Goal: Register for event/course

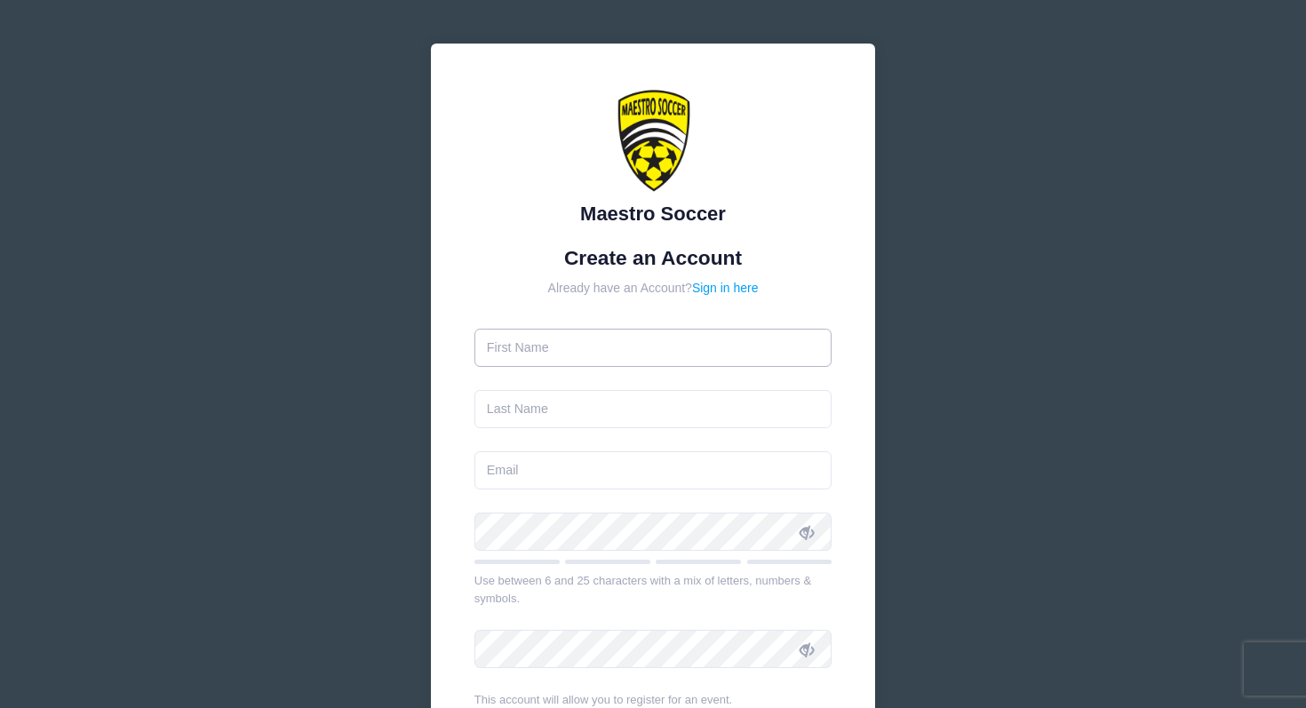
click at [593, 354] on input "text" at bounding box center [654, 348] width 358 height 38
type input "[PERSON_NAME]"
type input "Jafar"
type input "[PERSON_NAME][EMAIL_ADDRESS][PERSON_NAME][DOMAIN_NAME]"
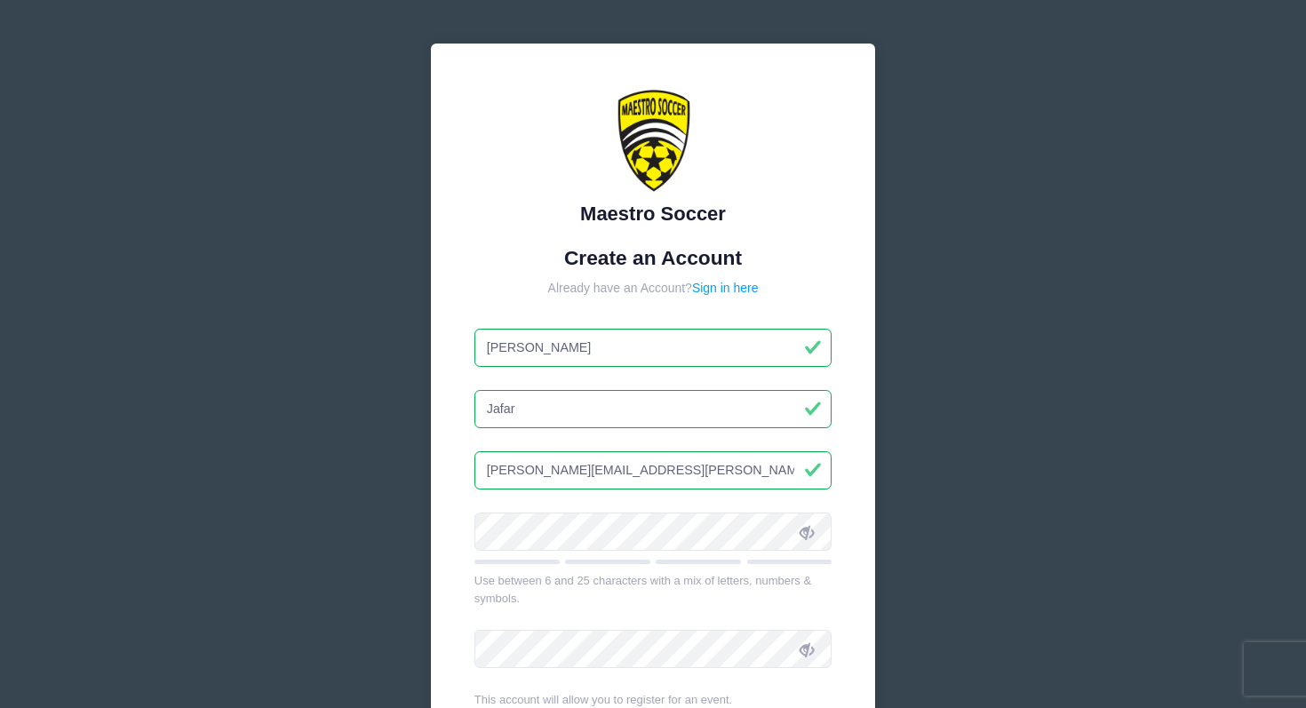
scroll to position [259, 0]
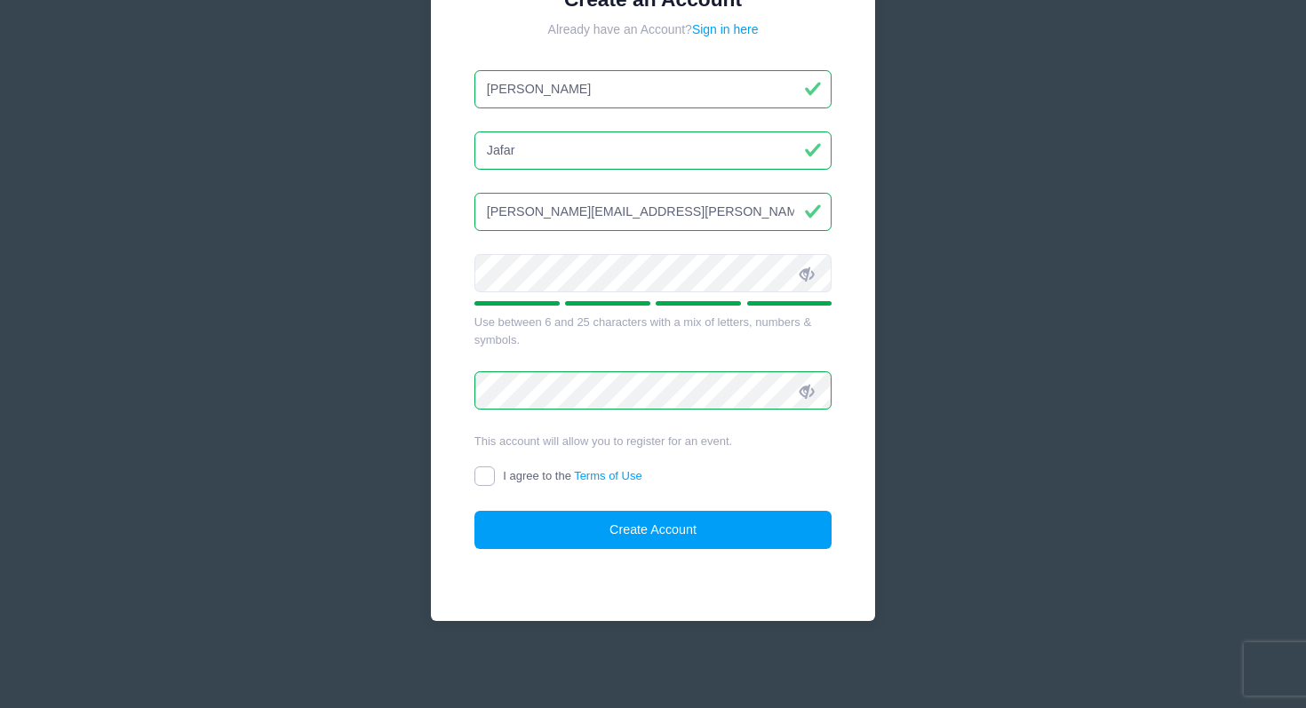
click at [480, 480] on input "I agree to the Terms of Use" at bounding box center [485, 477] width 20 height 20
checkbox input "true"
click at [544, 526] on button "Create Account" at bounding box center [654, 530] width 358 height 38
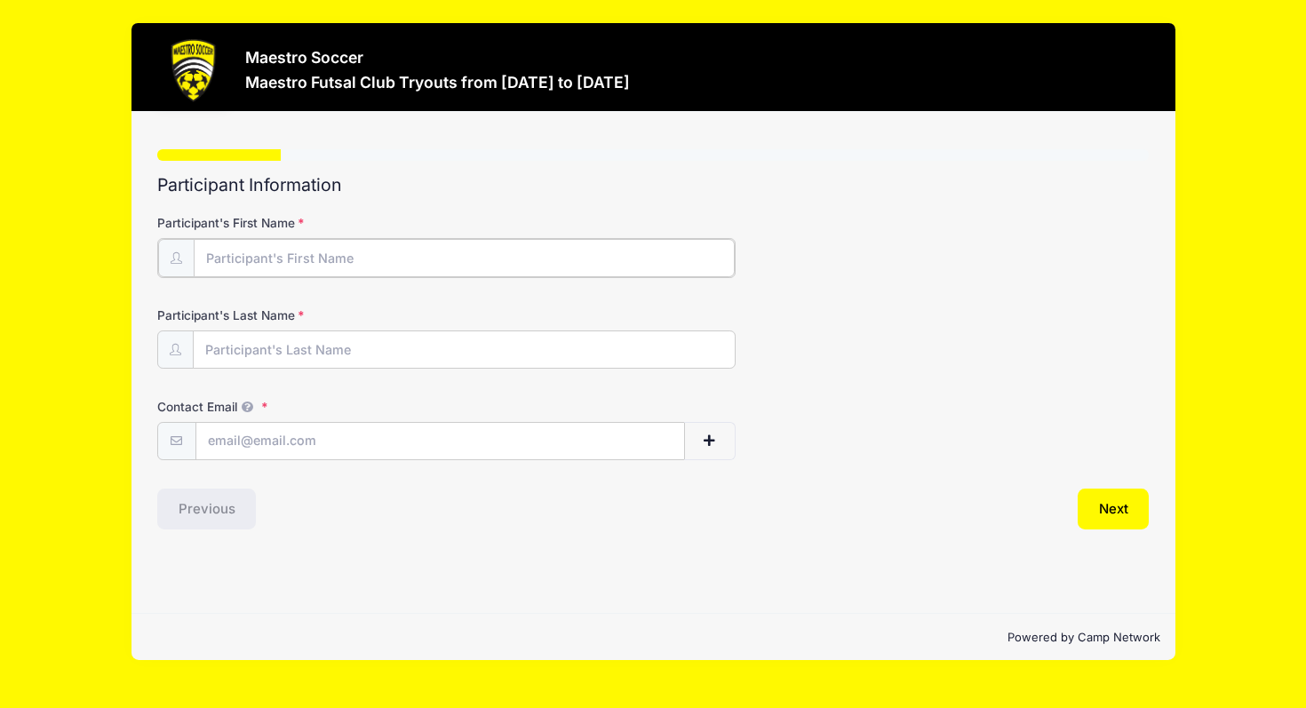
click at [359, 266] on input "Participant's First Name" at bounding box center [464, 258] width 541 height 38
type input "[PERSON_NAME]"
click at [239, 362] on input "Participant's Last Name" at bounding box center [464, 349] width 541 height 38
type input "Jafar"
click at [229, 443] on input "Contact Email" at bounding box center [440, 440] width 488 height 38
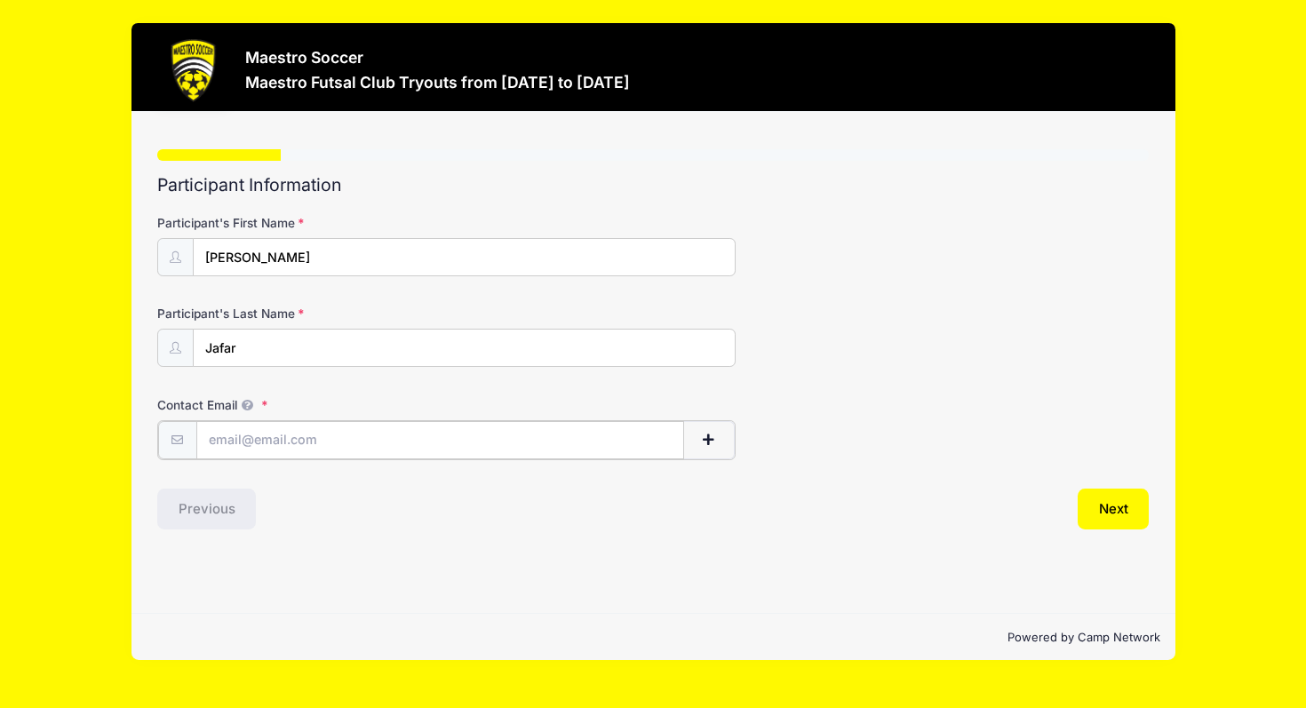
type input "[PERSON_NAME][EMAIL_ADDRESS][PERSON_NAME][DOMAIN_NAME]"
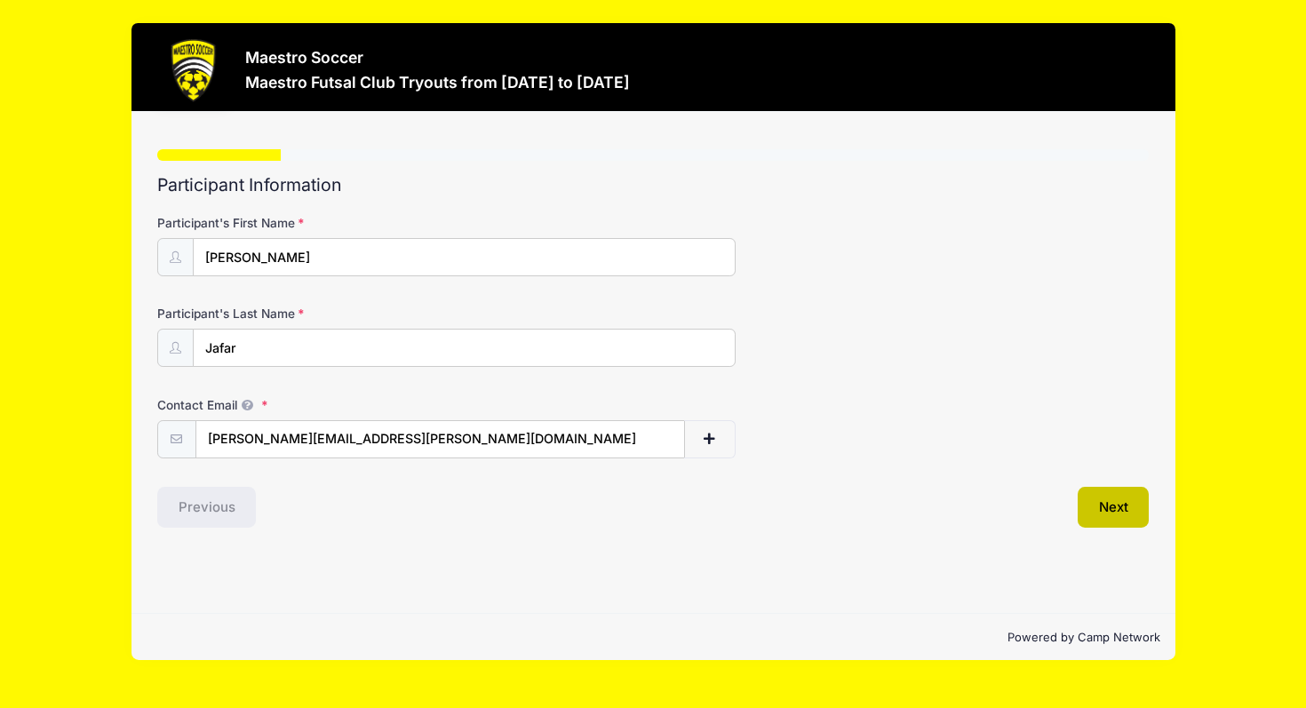
click at [1126, 513] on button "Next" at bounding box center [1114, 507] width 72 height 41
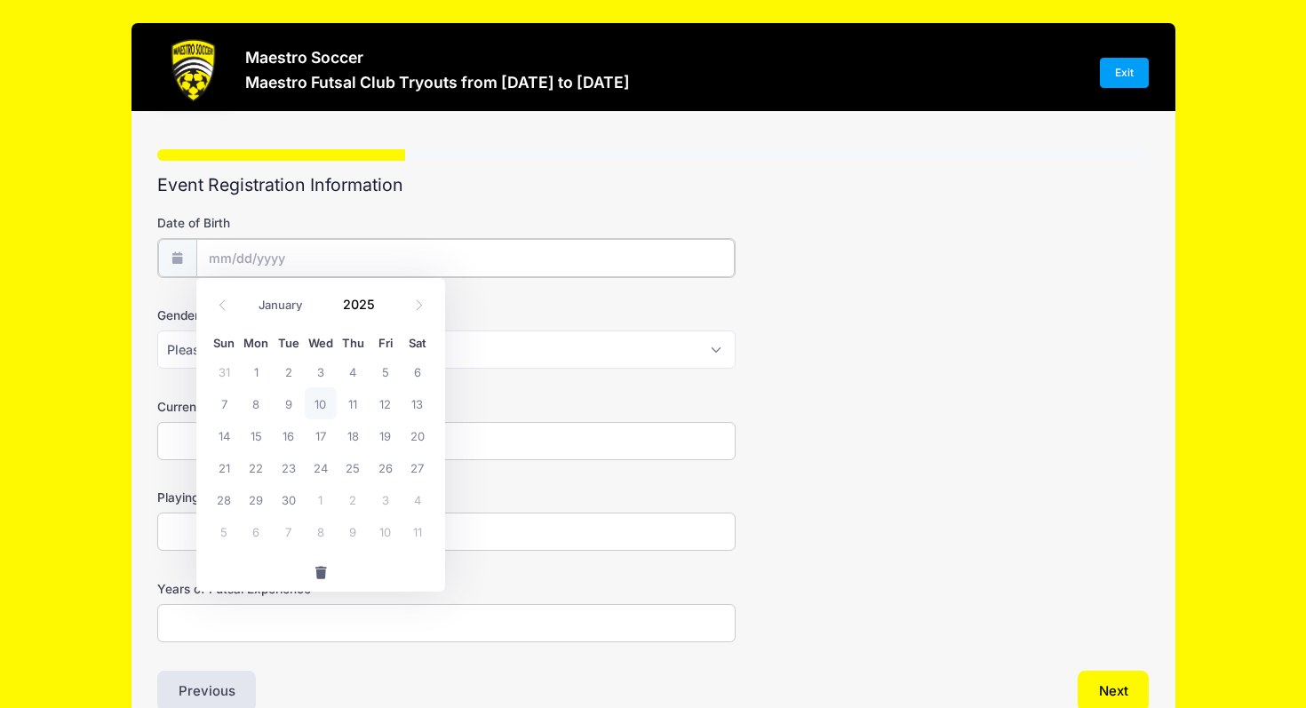
click at [388, 257] on input "Date of Birth" at bounding box center [465, 258] width 538 height 38
click at [385, 315] on span at bounding box center [385, 310] width 12 height 13
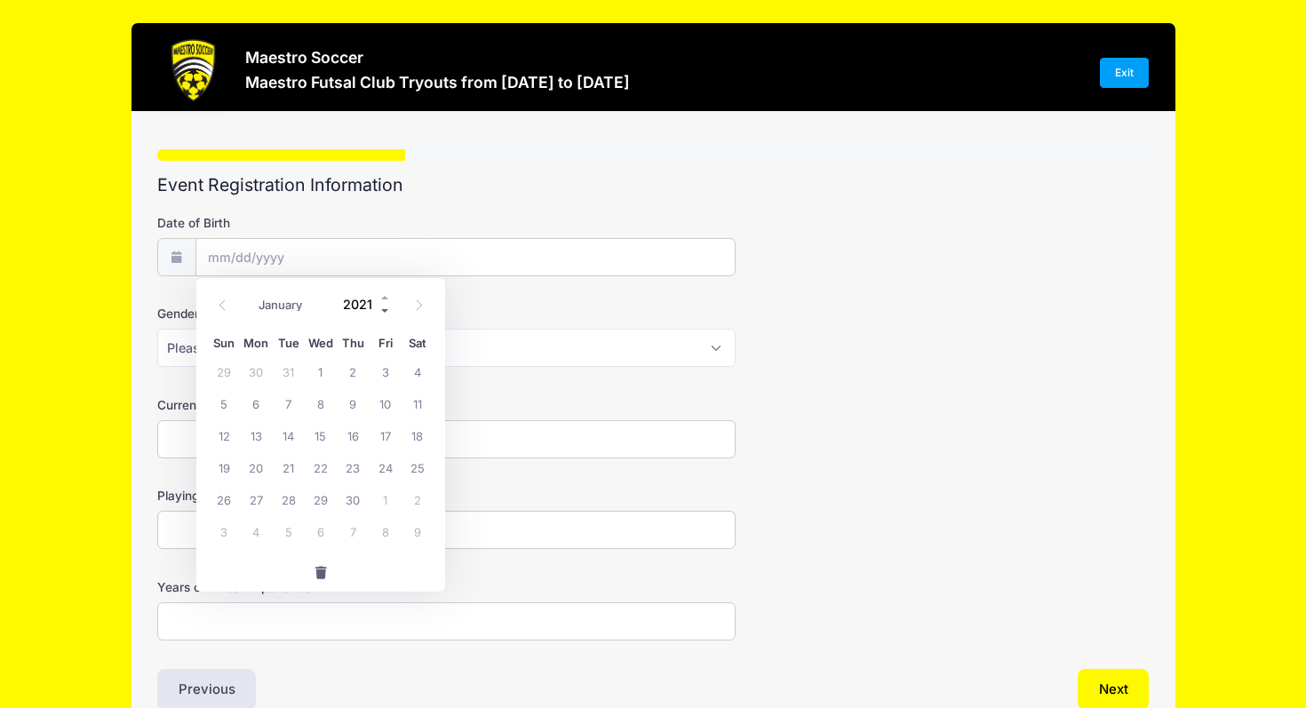
click at [385, 315] on span at bounding box center [385, 310] width 12 height 13
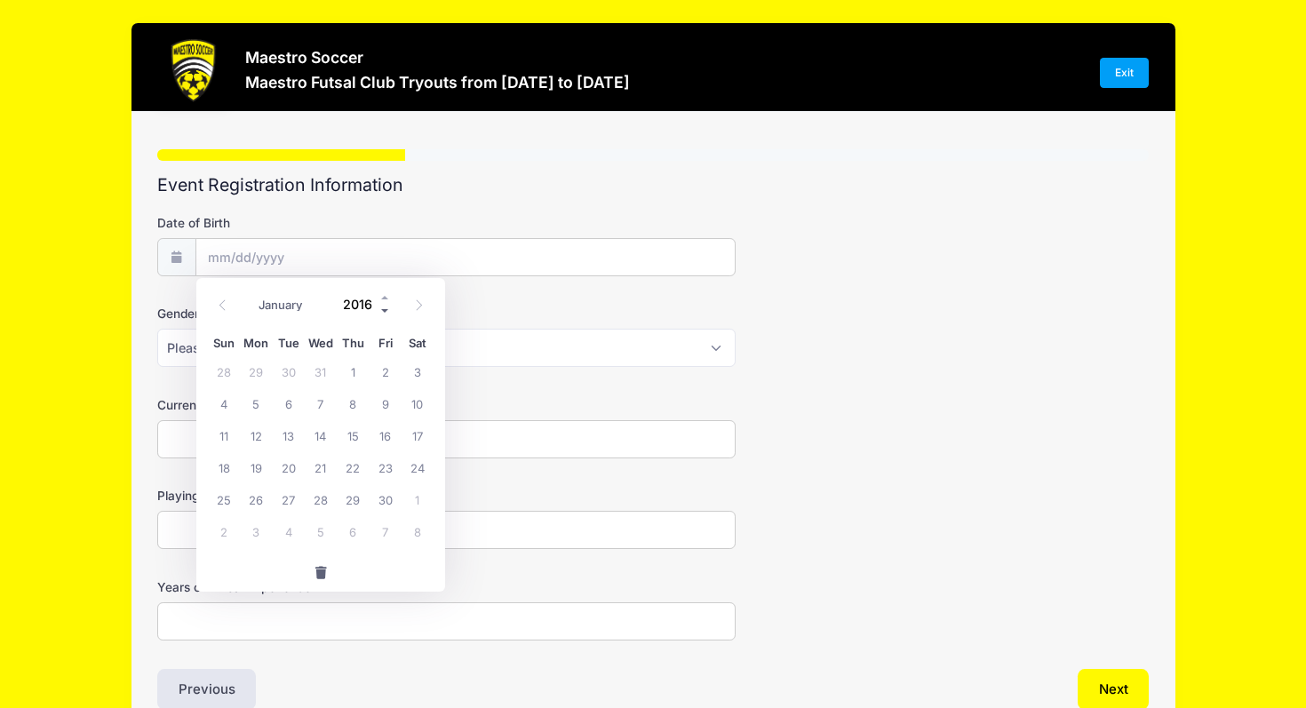
click at [385, 315] on span at bounding box center [385, 310] width 12 height 13
click at [385, 296] on span at bounding box center [385, 297] width 12 height 13
type input "2015"
click at [274, 305] on select "January February March April May June July August September October November De…" at bounding box center [289, 304] width 79 height 23
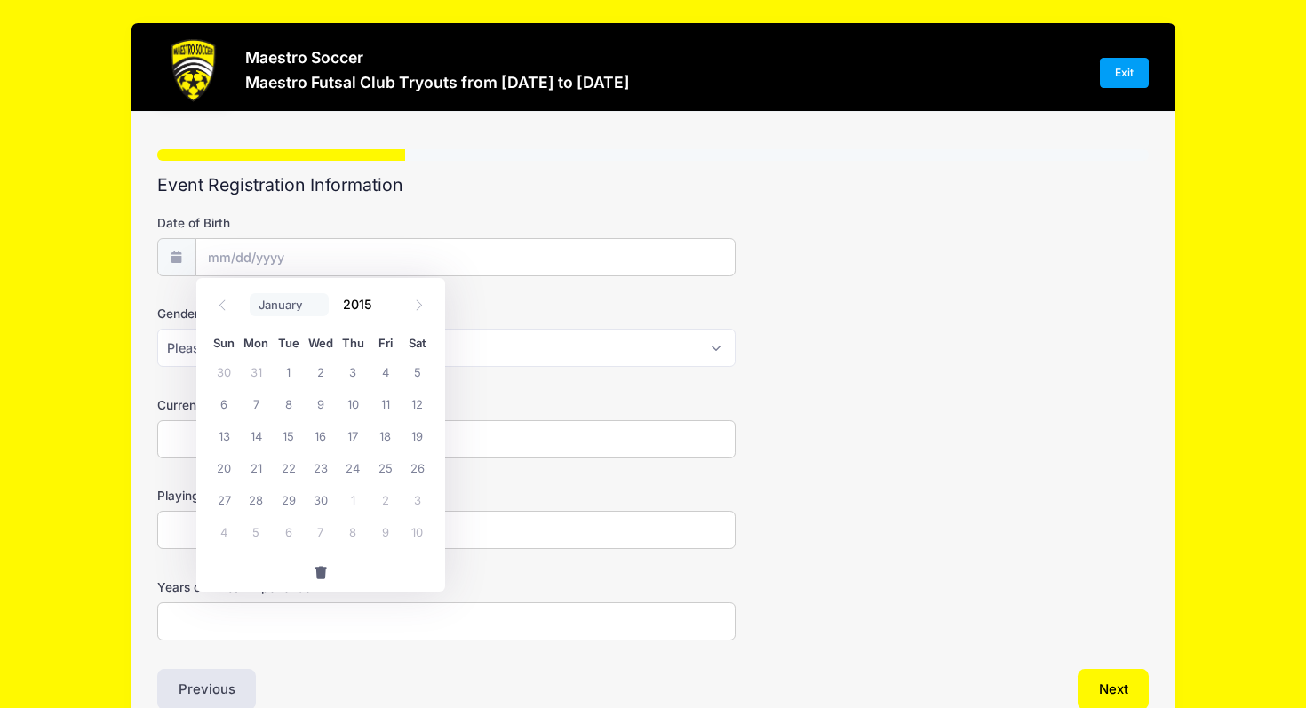
select select "3"
click at [250, 293] on select "January February March April May June July August September October November De…" at bounding box center [289, 304] width 79 height 23
click at [264, 402] on span "6" at bounding box center [256, 403] width 32 height 32
type input "[DATE]"
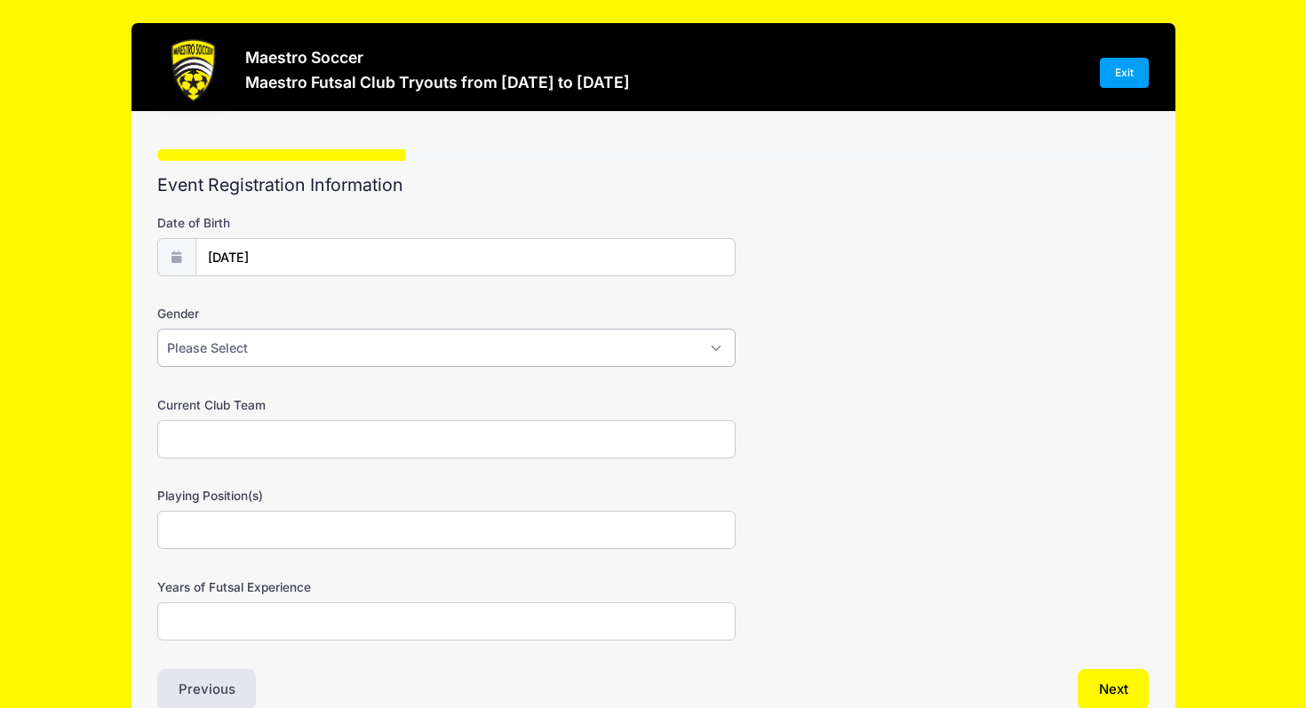
click at [327, 349] on select "Please Select [DEMOGRAPHIC_DATA] [DEMOGRAPHIC_DATA] Prefer not to say" at bounding box center [446, 348] width 578 height 38
select select "[DEMOGRAPHIC_DATA]"
click at [157, 329] on select "Please Select [DEMOGRAPHIC_DATA] [DEMOGRAPHIC_DATA] Prefer not to say" at bounding box center [446, 348] width 578 height 38
click at [273, 422] on input "Current Club Team" at bounding box center [446, 439] width 578 height 38
type input "Summit Soccer Club"
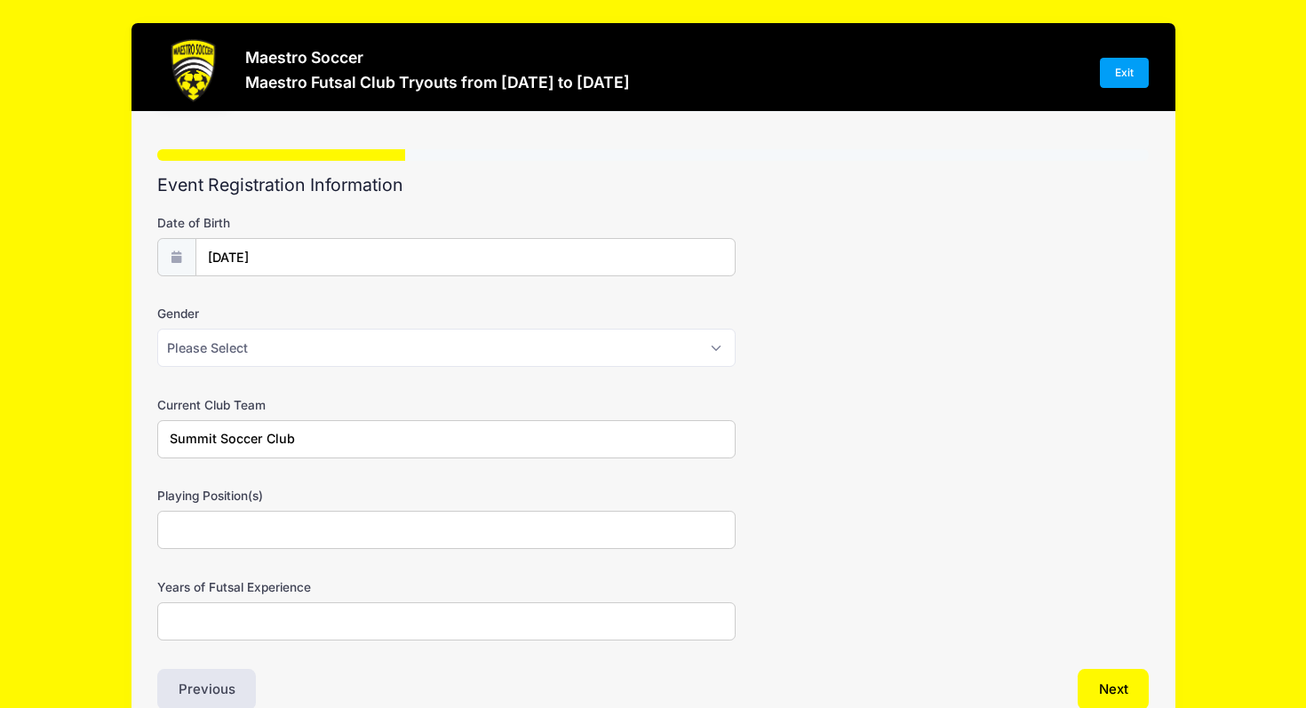
click at [239, 529] on input "Playing Position(s)" at bounding box center [446, 530] width 578 height 38
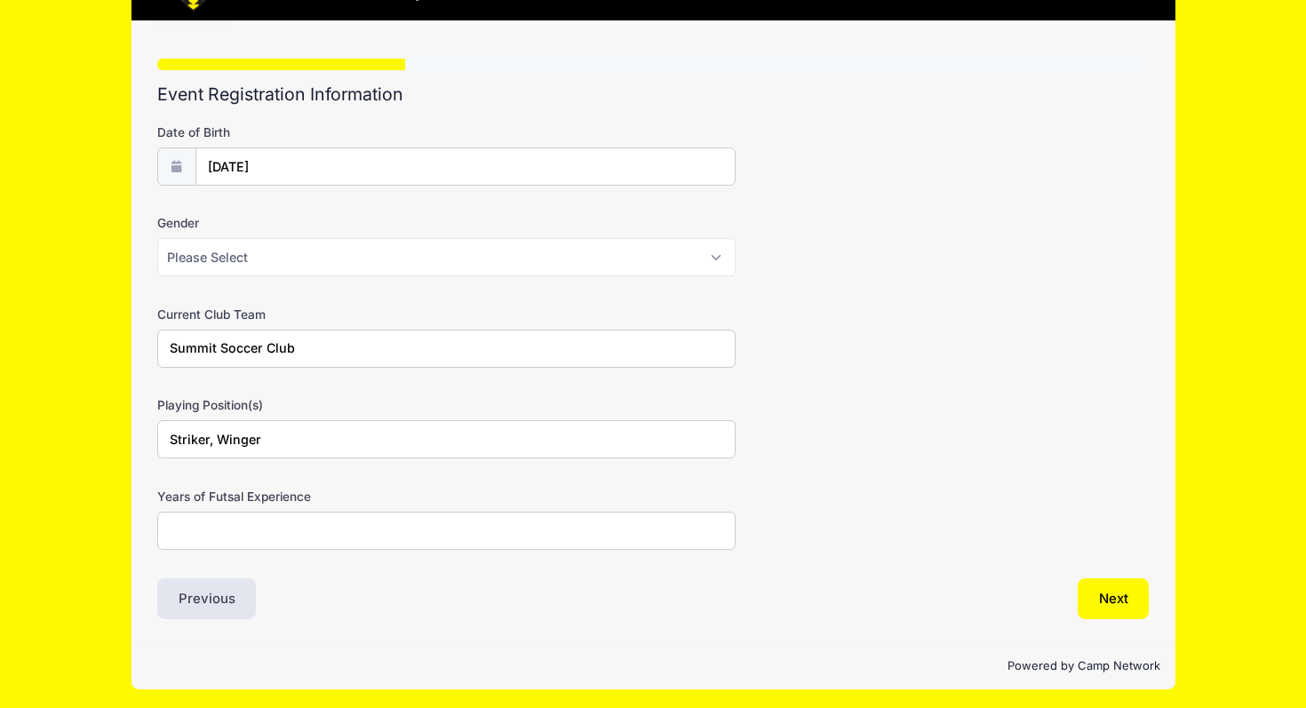
type input "Striker, Winger"
click at [332, 533] on input "Years of Futsal Experience" at bounding box center [446, 531] width 578 height 38
type input "2"
click at [1094, 613] on button "Next" at bounding box center [1114, 598] width 72 height 41
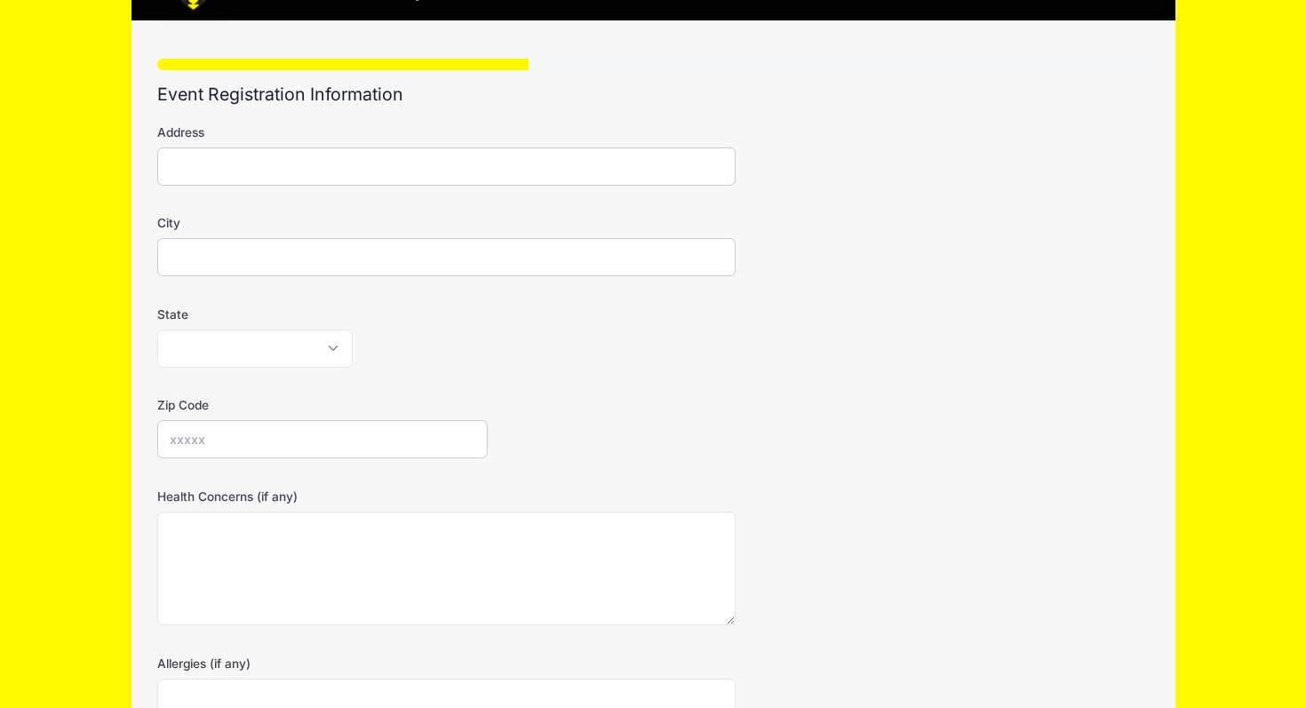
scroll to position [0, 0]
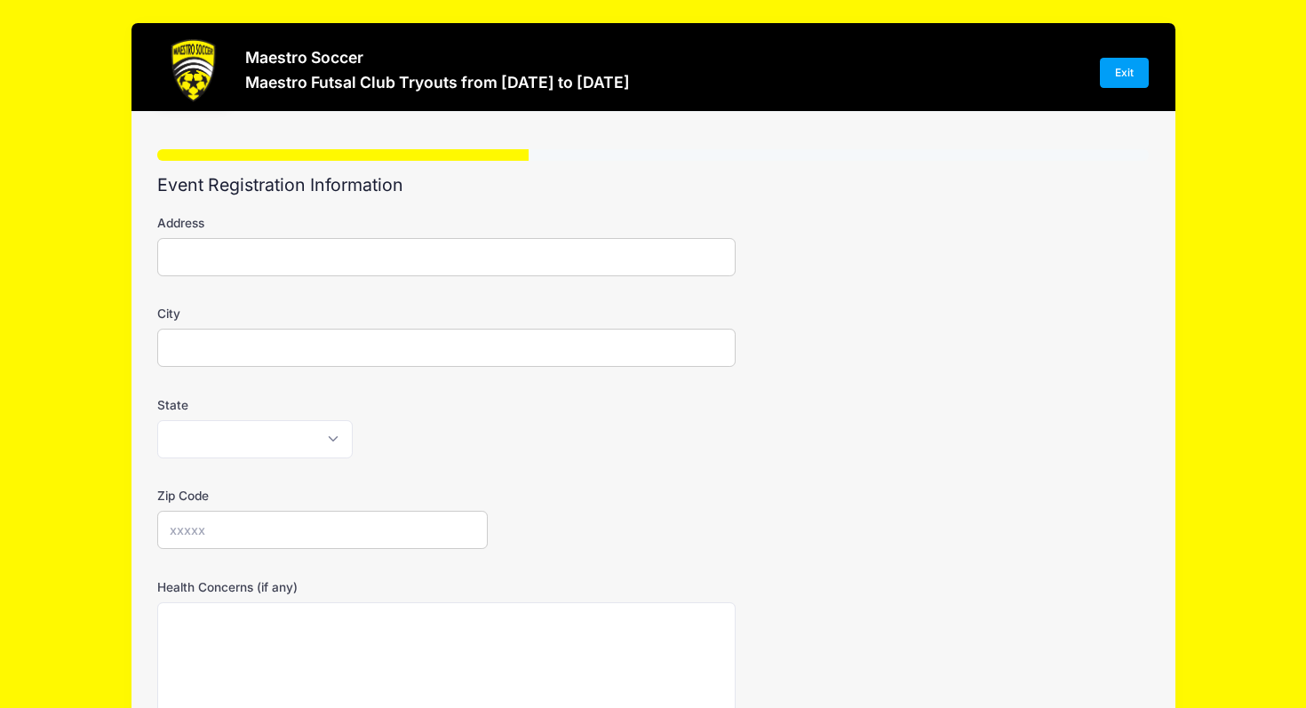
click at [276, 260] on input "Address" at bounding box center [446, 257] width 578 height 38
paste input "The Pingry School - [GEOGRAPHIC_DATA], [STREET_ADDRESS]"
type input "The Pingry School - [GEOGRAPHIC_DATA], [STREET_ADDRESS]"
click at [300, 339] on input "City" at bounding box center [446, 348] width 578 height 38
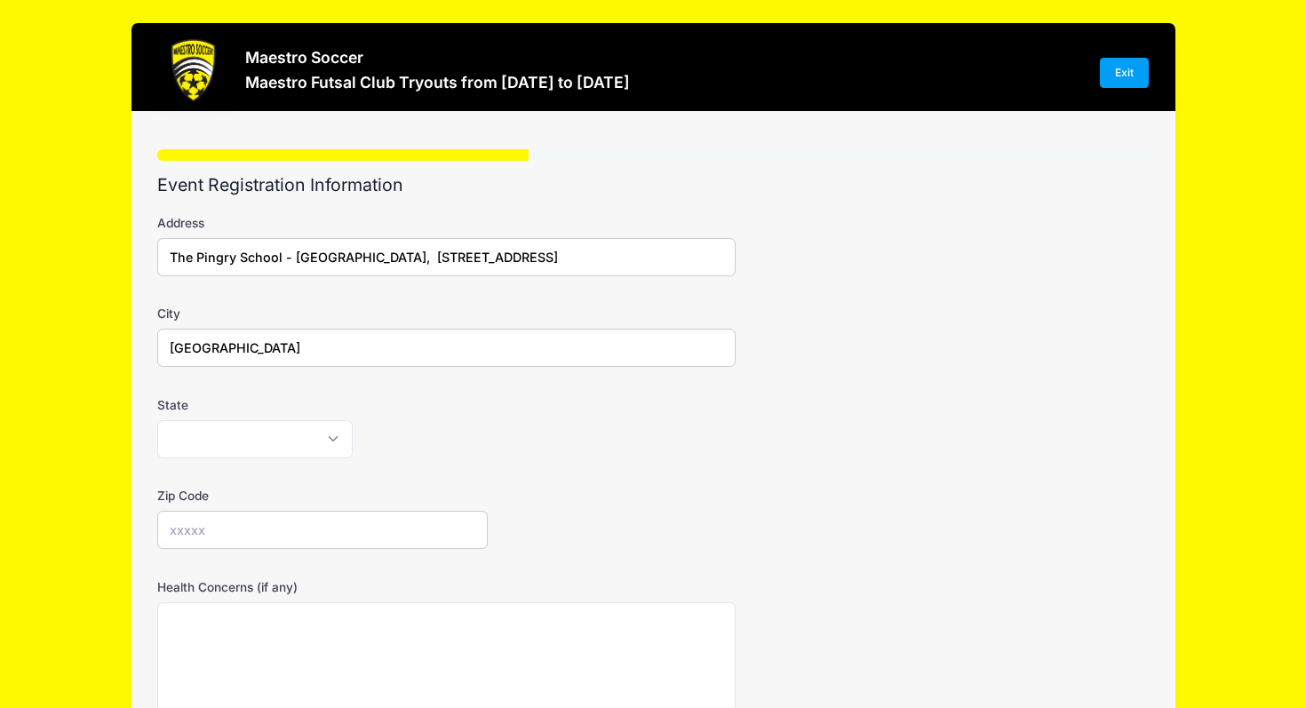
type input "[GEOGRAPHIC_DATA]"
click at [674, 251] on input "The Pingry School - [GEOGRAPHIC_DATA], [STREET_ADDRESS]" at bounding box center [446, 257] width 578 height 38
type input "The Pingry School - [GEOGRAPHIC_DATA], [STREET_ADDRESS]"
click at [238, 441] on select "[US_STATE] [US_STATE] [US_STATE] [US_STATE] [US_STATE] Armed Forces Africa Arme…" at bounding box center [254, 439] width 195 height 38
select select "NJ"
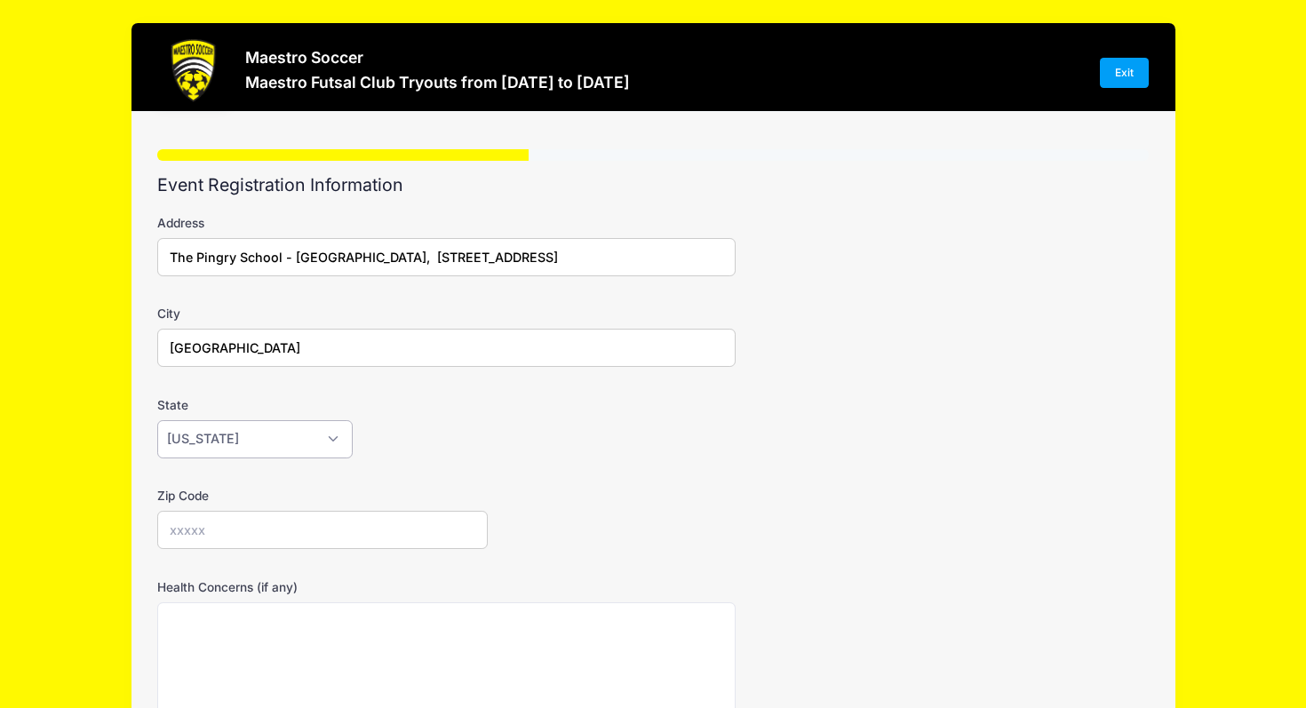
click at [157, 420] on select "[US_STATE] [US_STATE] [US_STATE] [US_STATE] [US_STATE] Armed Forces Africa Arme…" at bounding box center [254, 439] width 195 height 38
click at [218, 525] on input "Zip Code" at bounding box center [322, 530] width 331 height 38
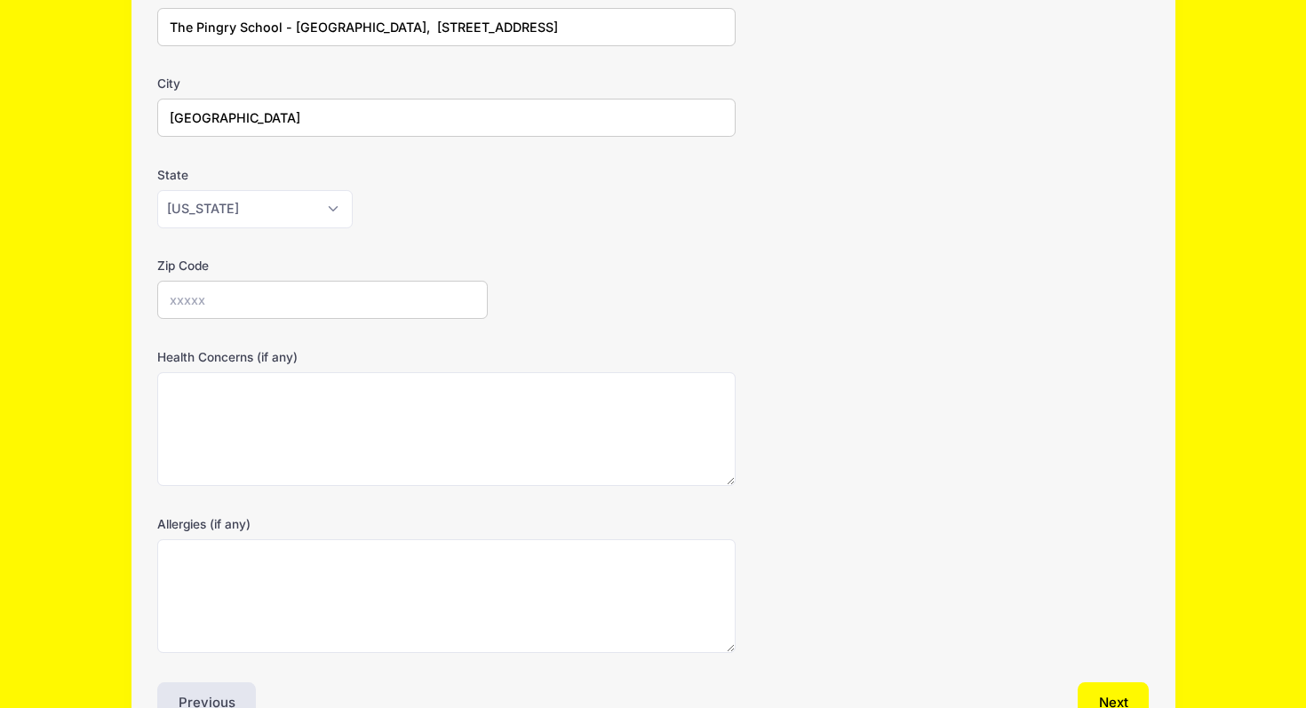
scroll to position [229, 0]
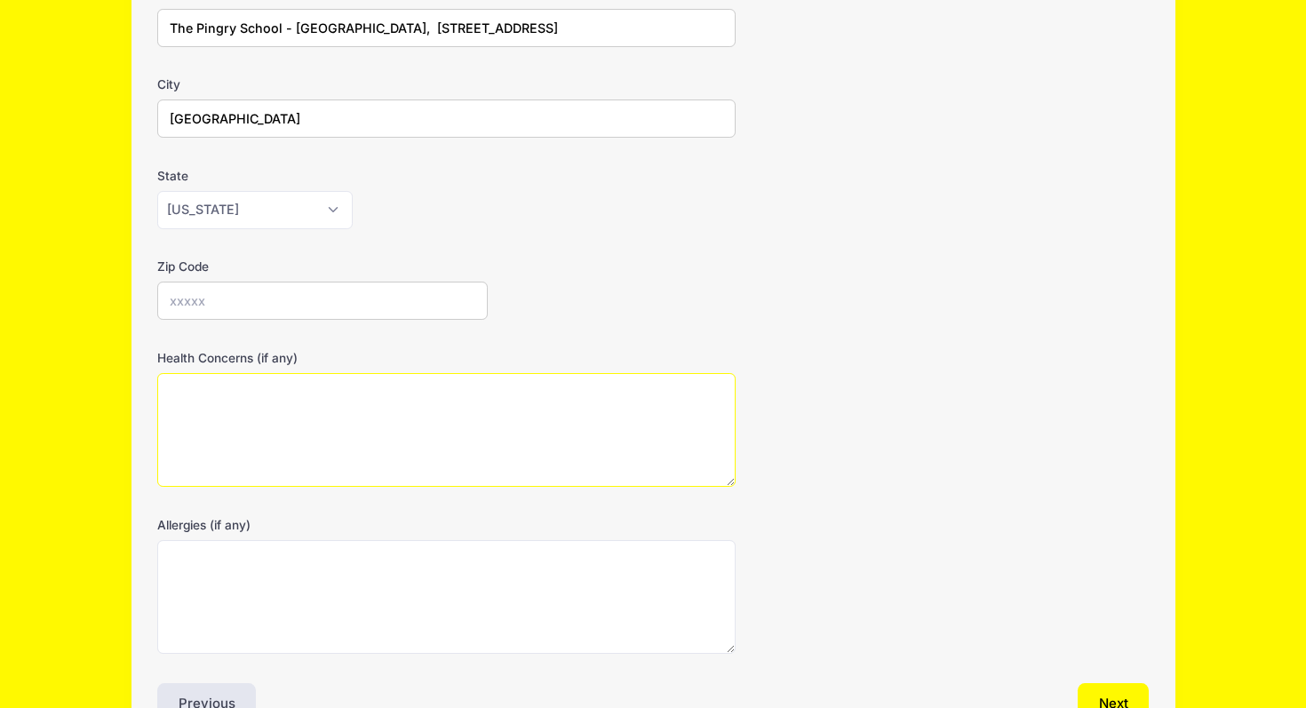
click at [371, 433] on textarea "Health Concerns (if any)" at bounding box center [446, 430] width 578 height 115
type textarea "Prone to nosebleeds"
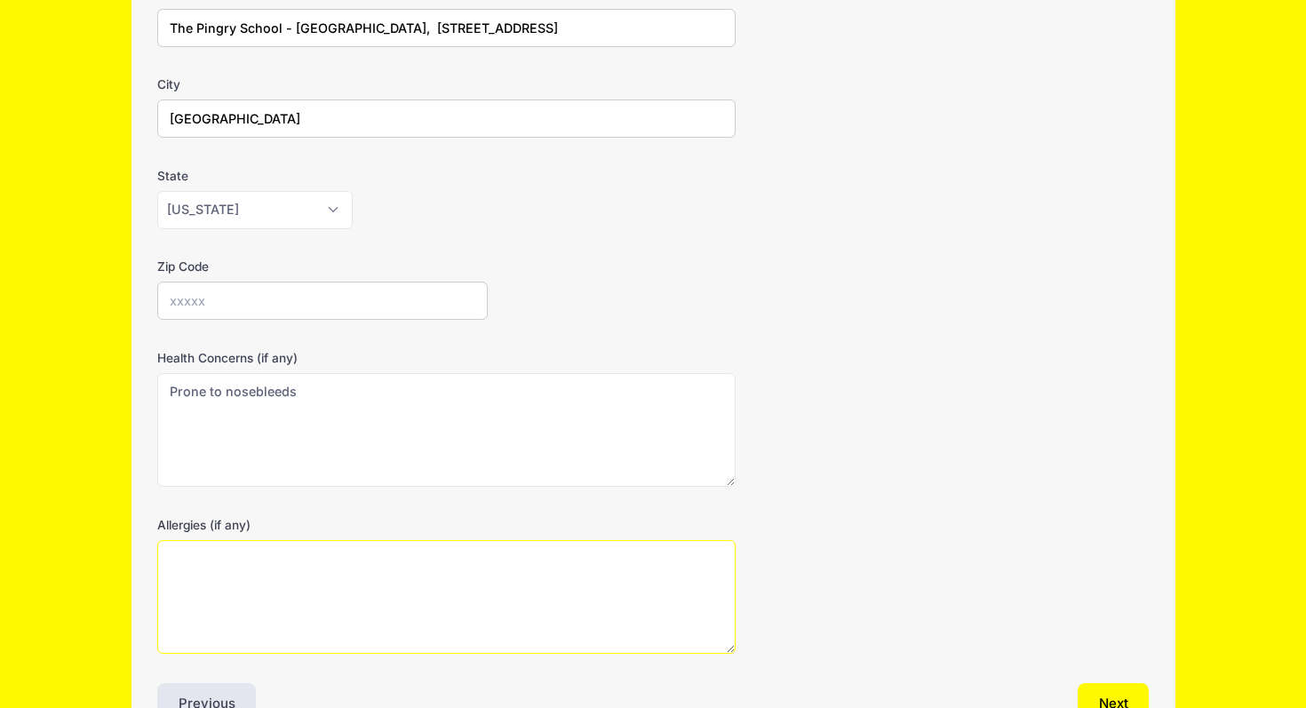
click at [359, 650] on textarea "Allergies (if any)" at bounding box center [446, 597] width 578 height 115
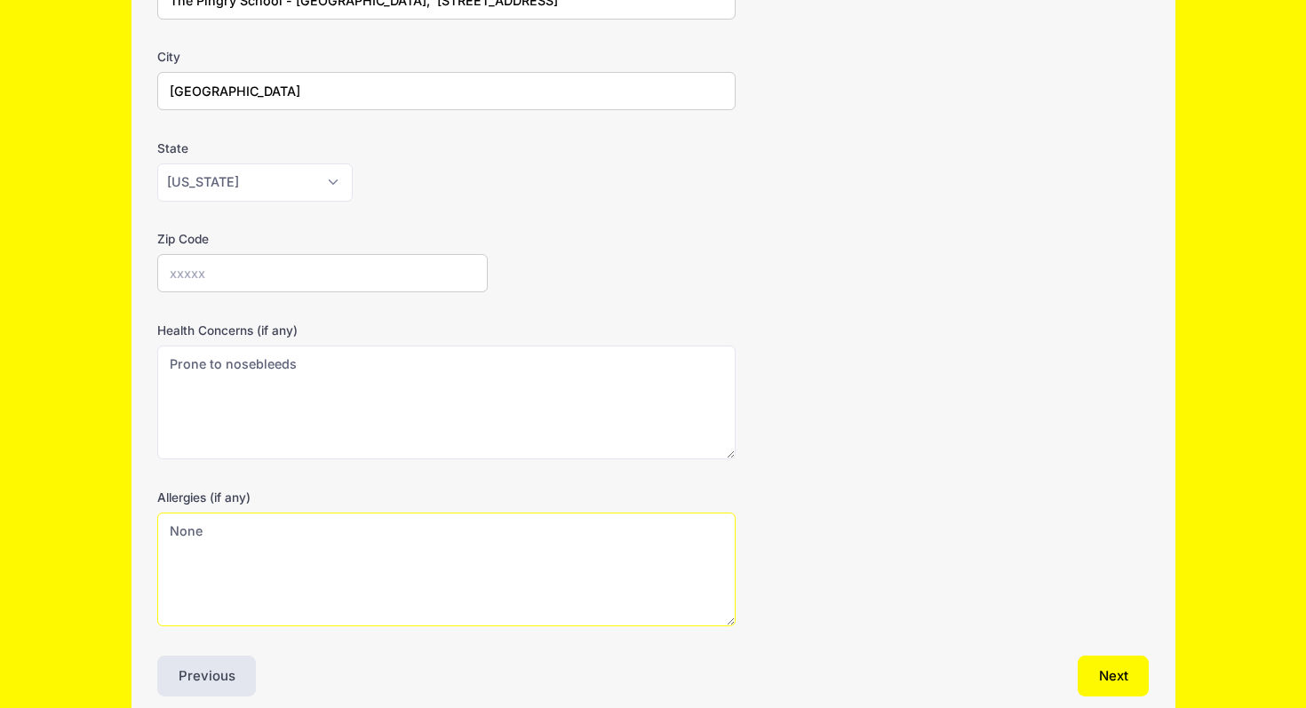
scroll to position [313, 0]
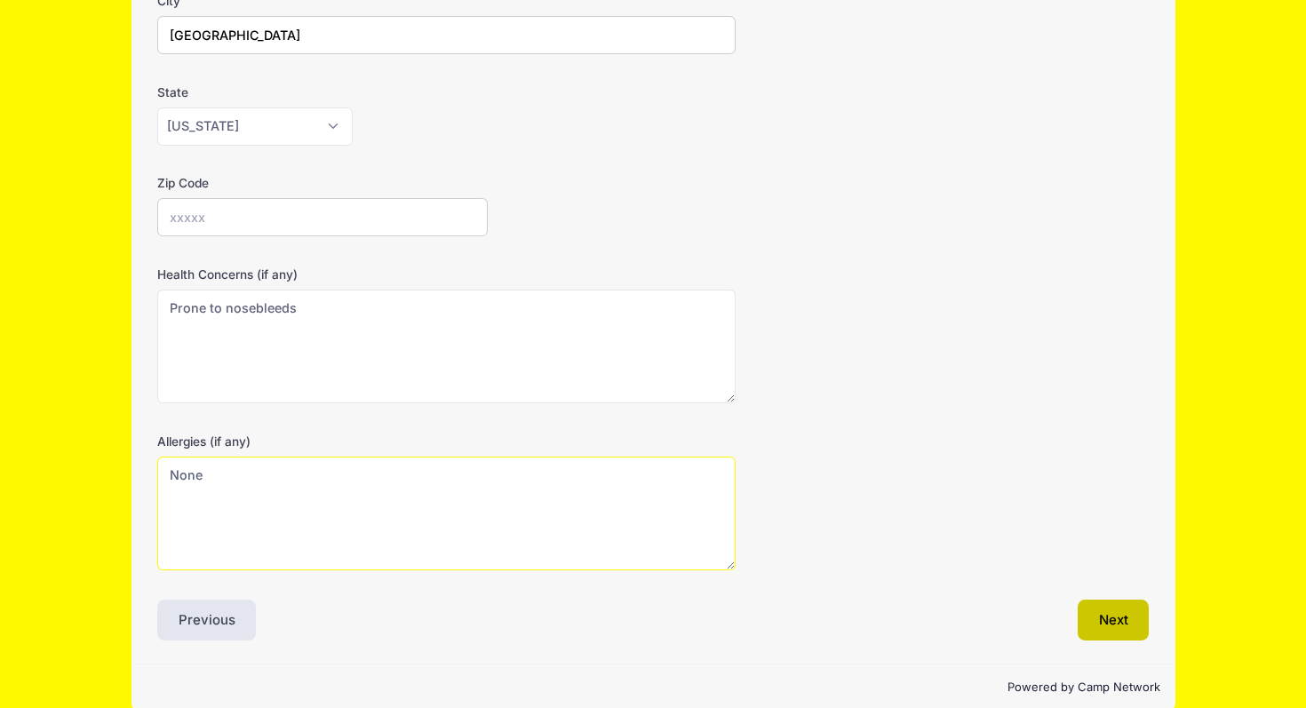
type textarea "None"
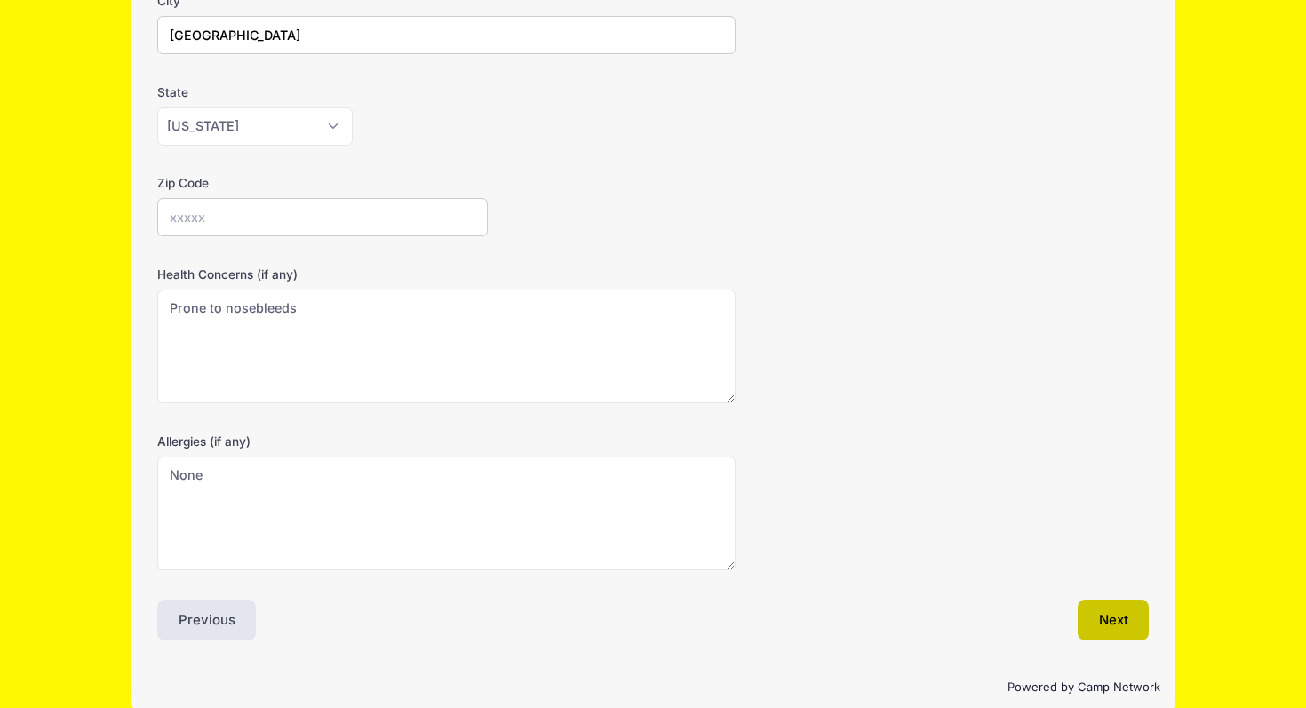
click at [1131, 612] on button "Next" at bounding box center [1114, 620] width 72 height 41
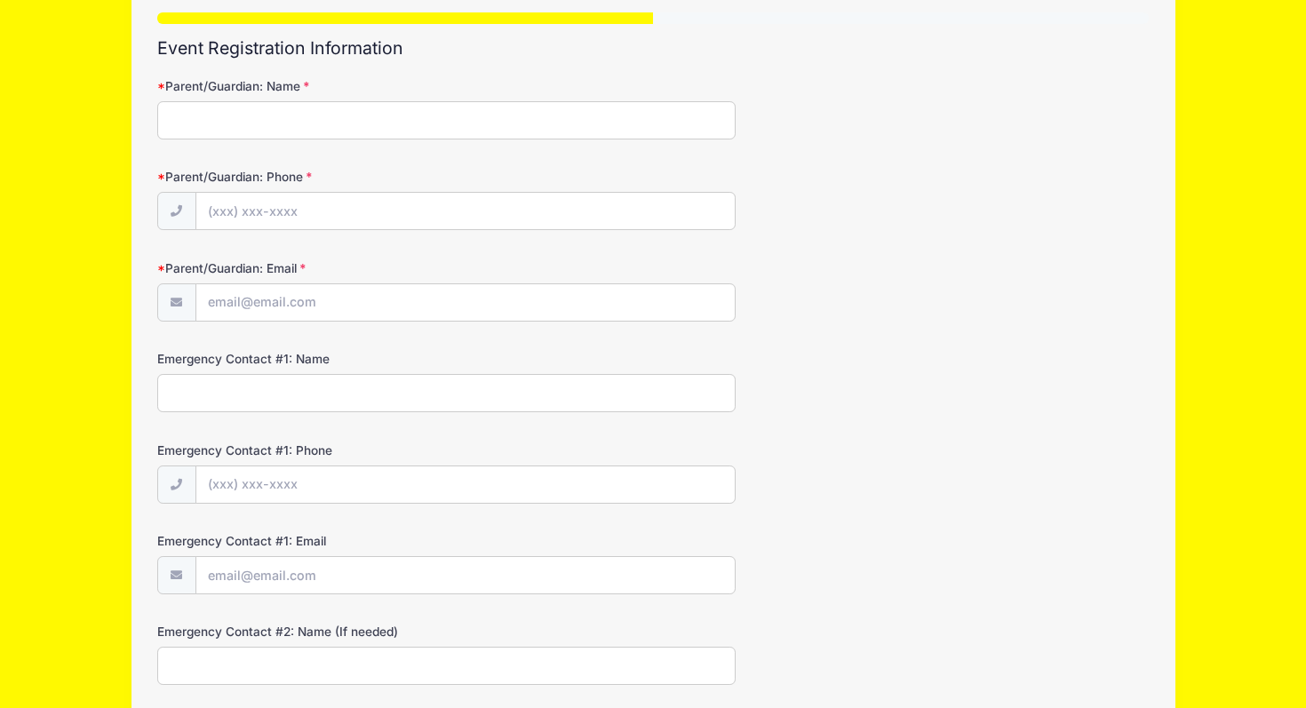
scroll to position [0, 0]
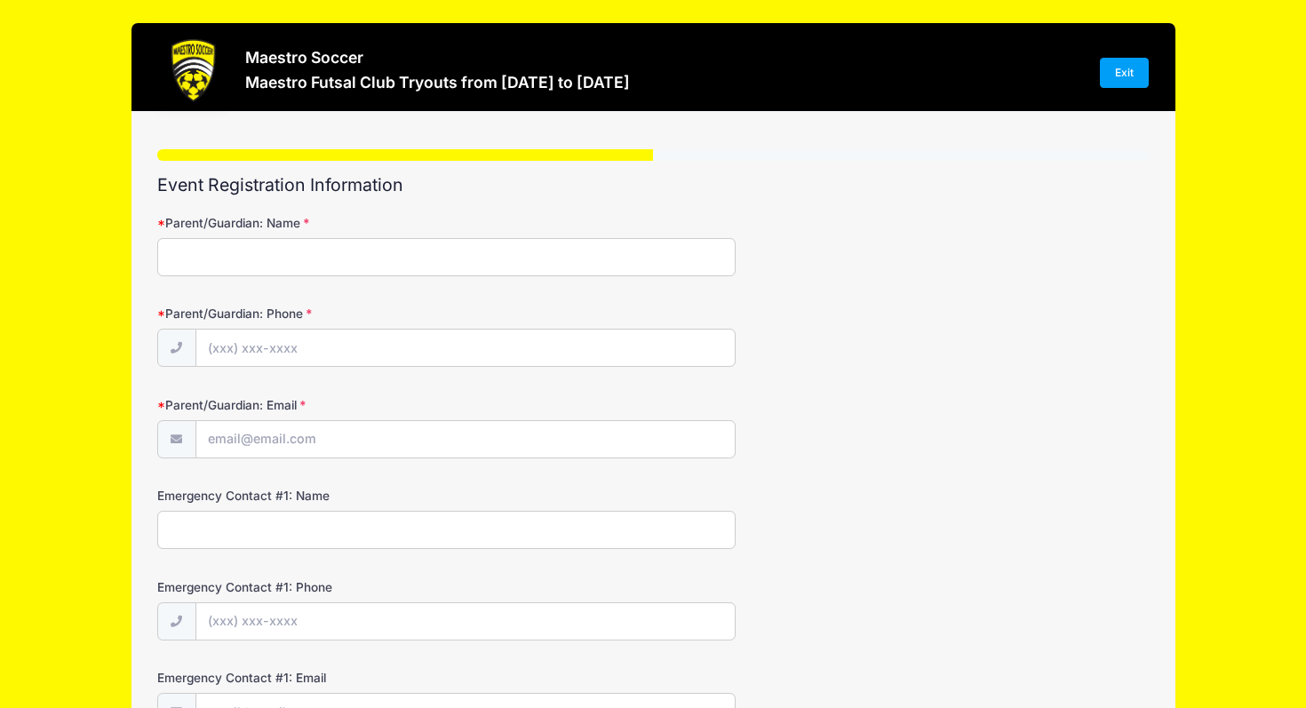
click at [471, 259] on input "Parent/Guardian: Name" at bounding box center [446, 257] width 578 height 38
click at [467, 256] on input "Parent/Guardian: Name" at bounding box center [446, 257] width 578 height 38
type input "[PERSON_NAME] Jafar"
click at [408, 333] on input "Parent/Guardian: Phone" at bounding box center [465, 349] width 538 height 38
type input "[PHONE_NUMBER]"
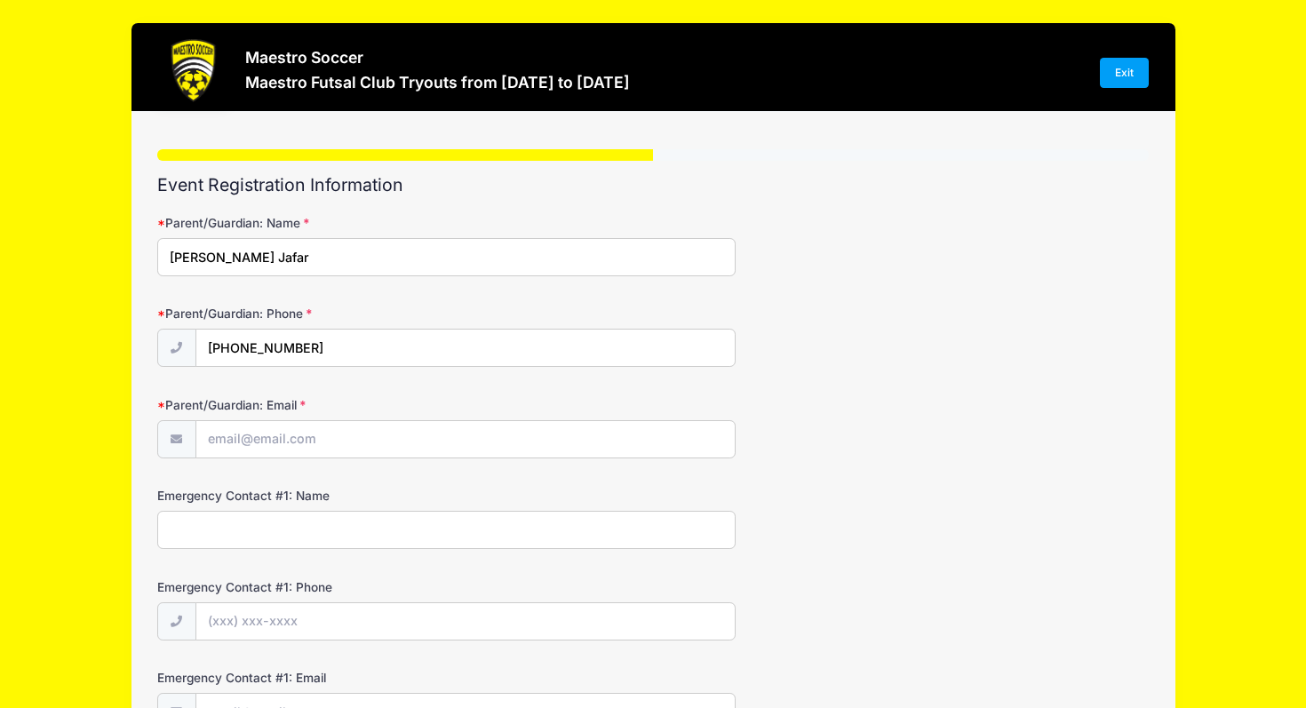
type input "[PERSON_NAME][EMAIL_ADDRESS][PERSON_NAME][DOMAIN_NAME]"
click at [388, 538] on input "Emergency Contact #1: Name" at bounding box center [446, 530] width 578 height 38
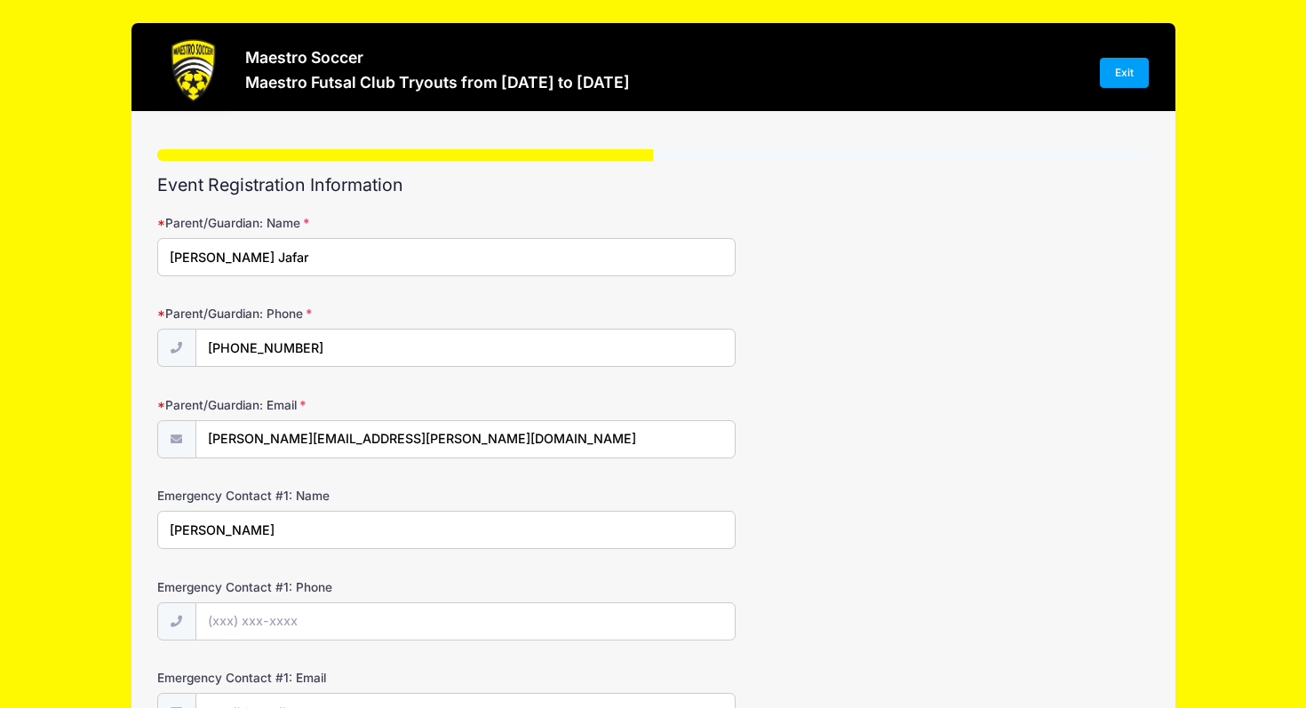
type input "[PERSON_NAME]"
click at [361, 618] on input "Emergency Contact #1: Phone" at bounding box center [465, 622] width 538 height 38
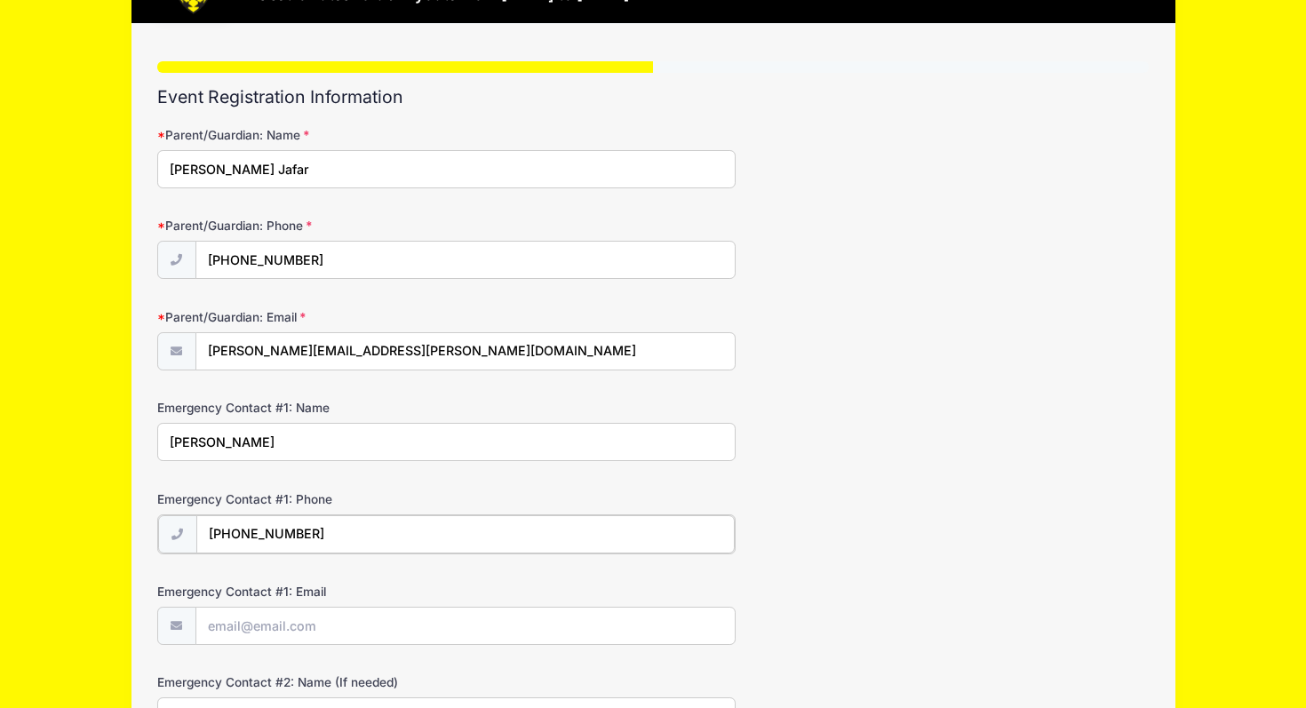
scroll to position [124, 0]
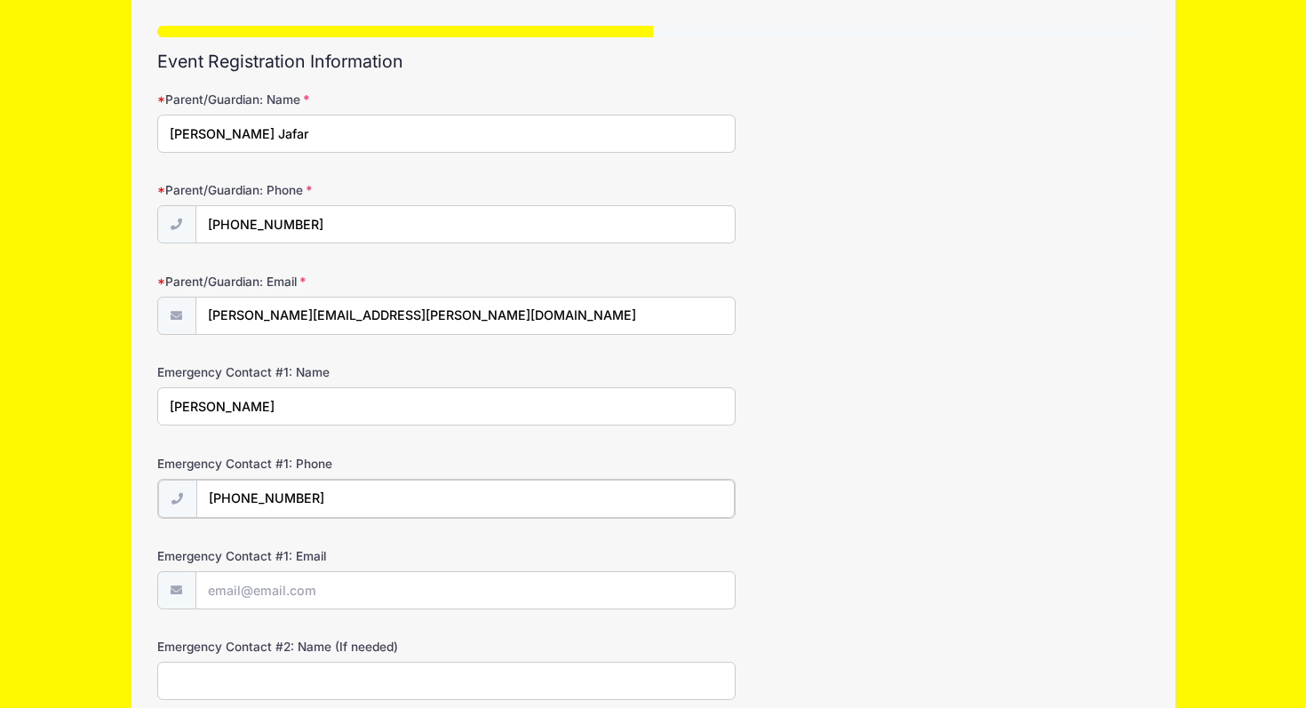
type input "[PHONE_NUMBER]"
click at [315, 588] on input "Emergency Contact #1: Email" at bounding box center [465, 589] width 538 height 38
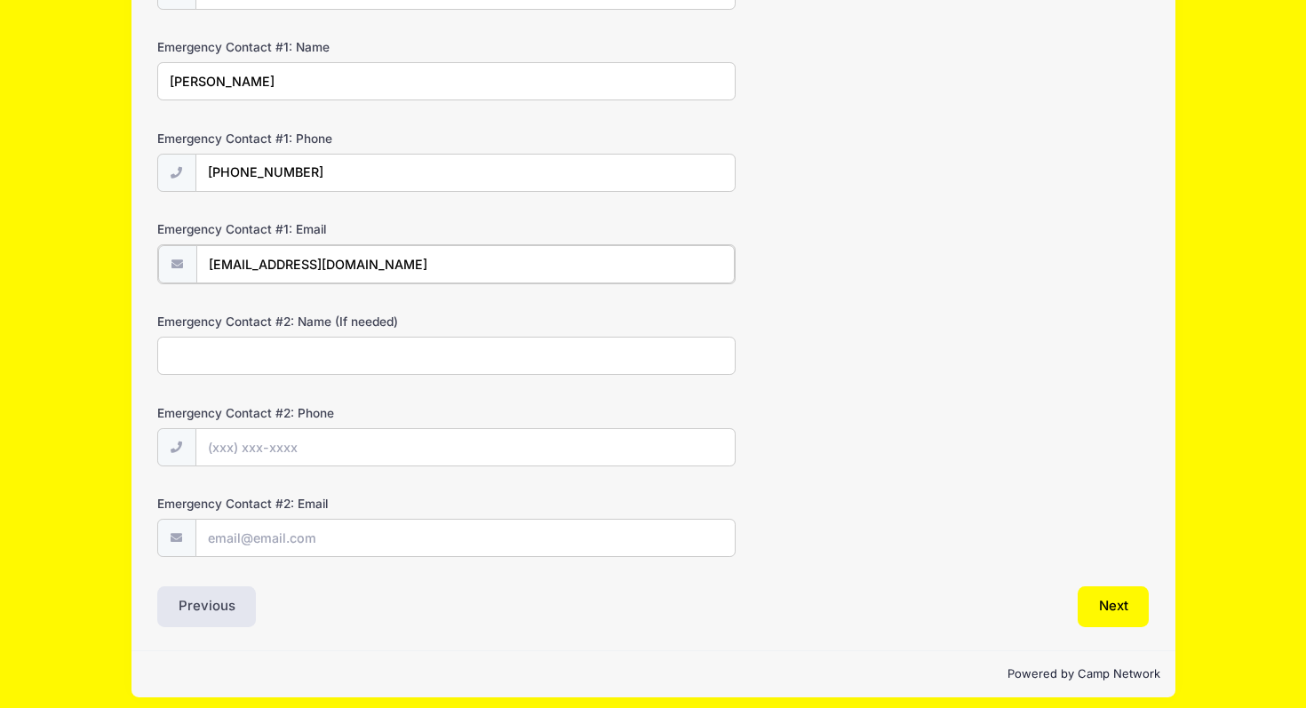
scroll to position [450, 0]
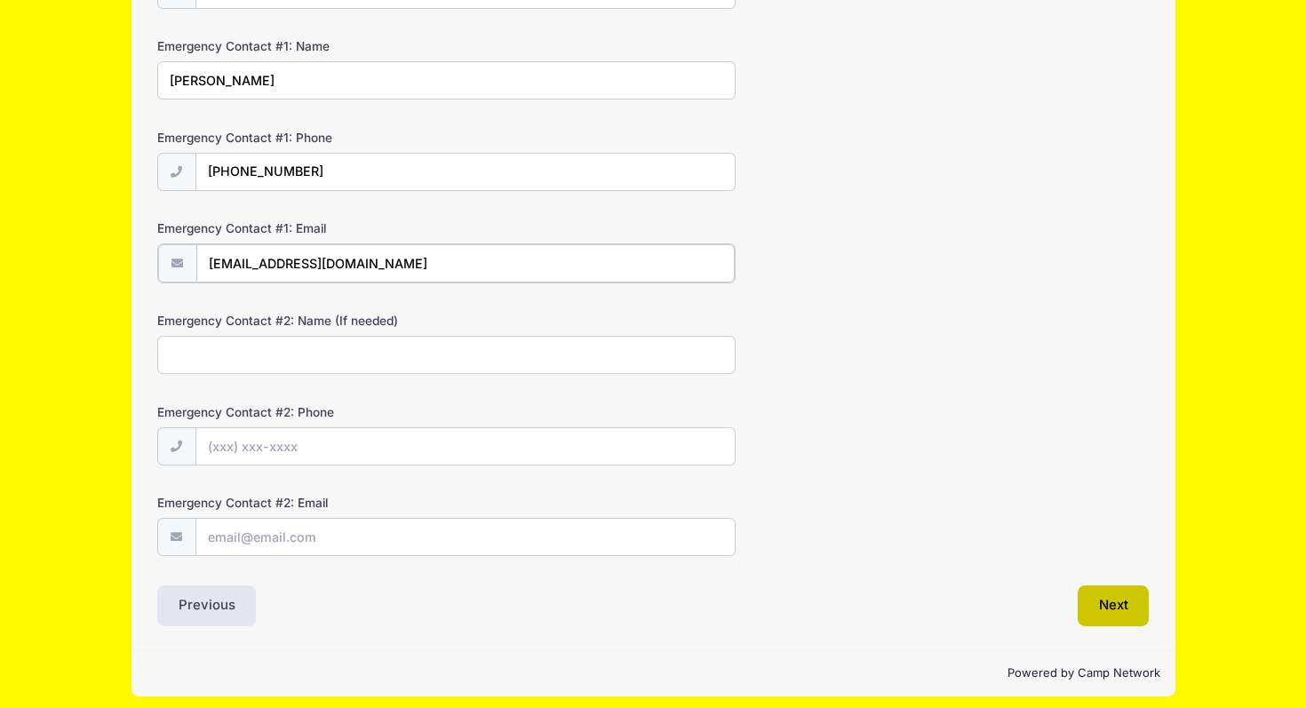
type input "[EMAIL_ADDRESS][DOMAIN_NAME]"
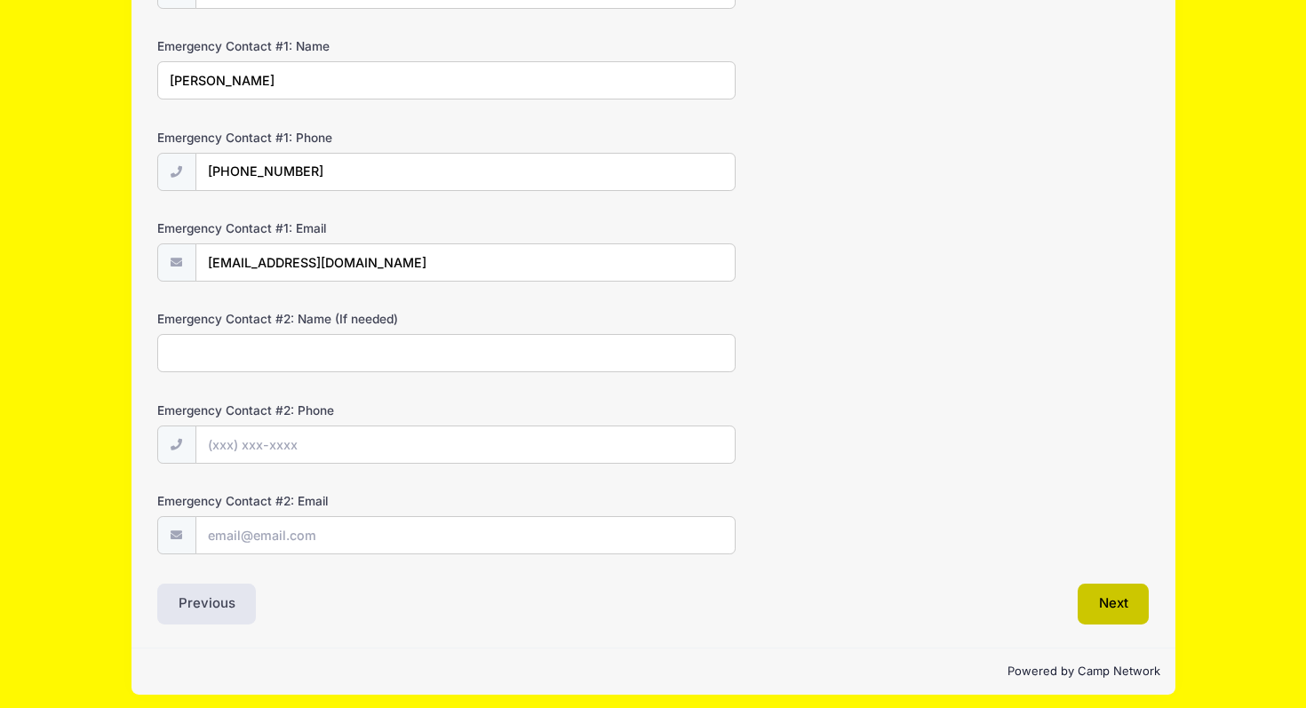
click at [1103, 605] on button "Next" at bounding box center [1114, 604] width 72 height 41
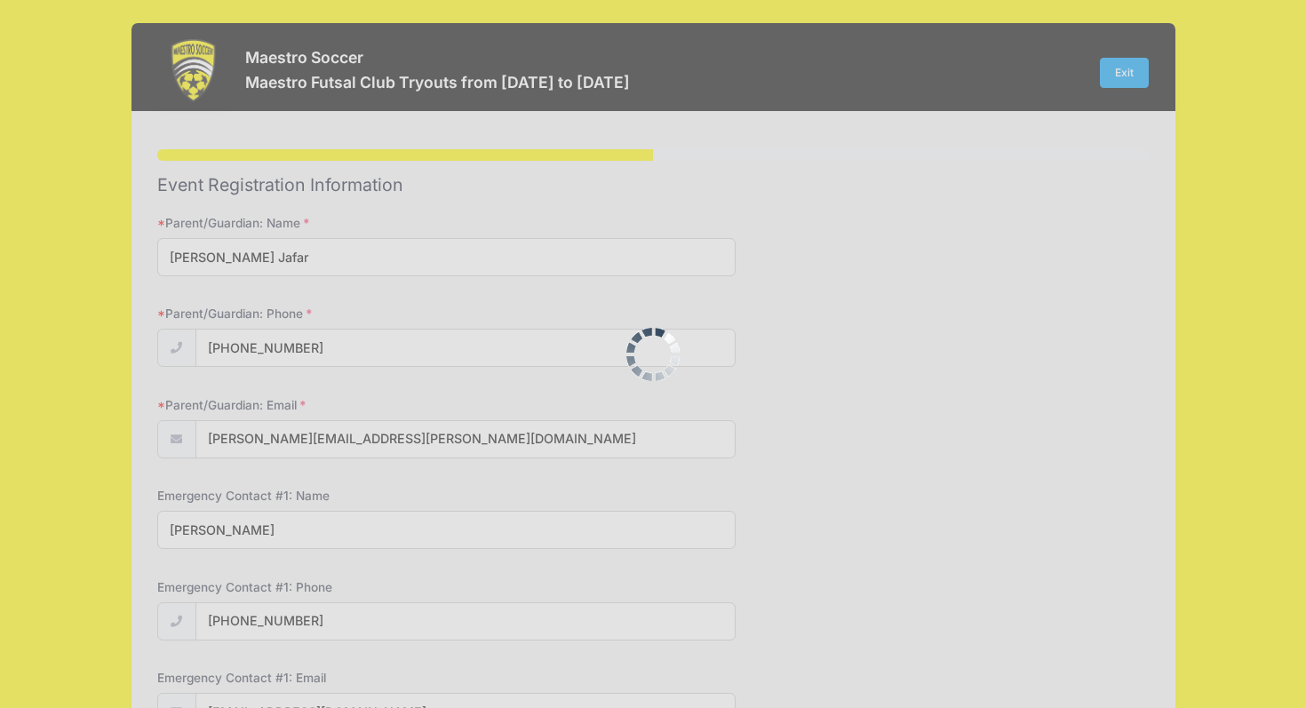
scroll to position [0, 0]
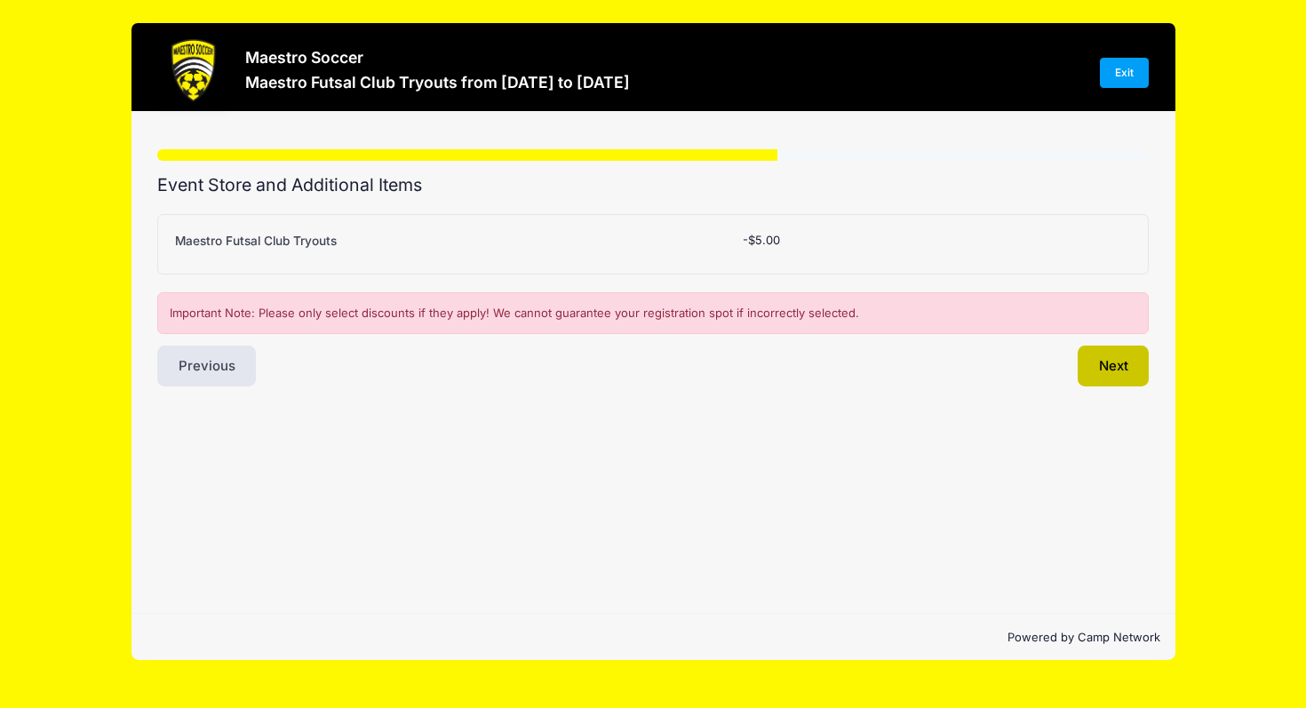
click at [1110, 374] on button "Next" at bounding box center [1114, 366] width 72 height 41
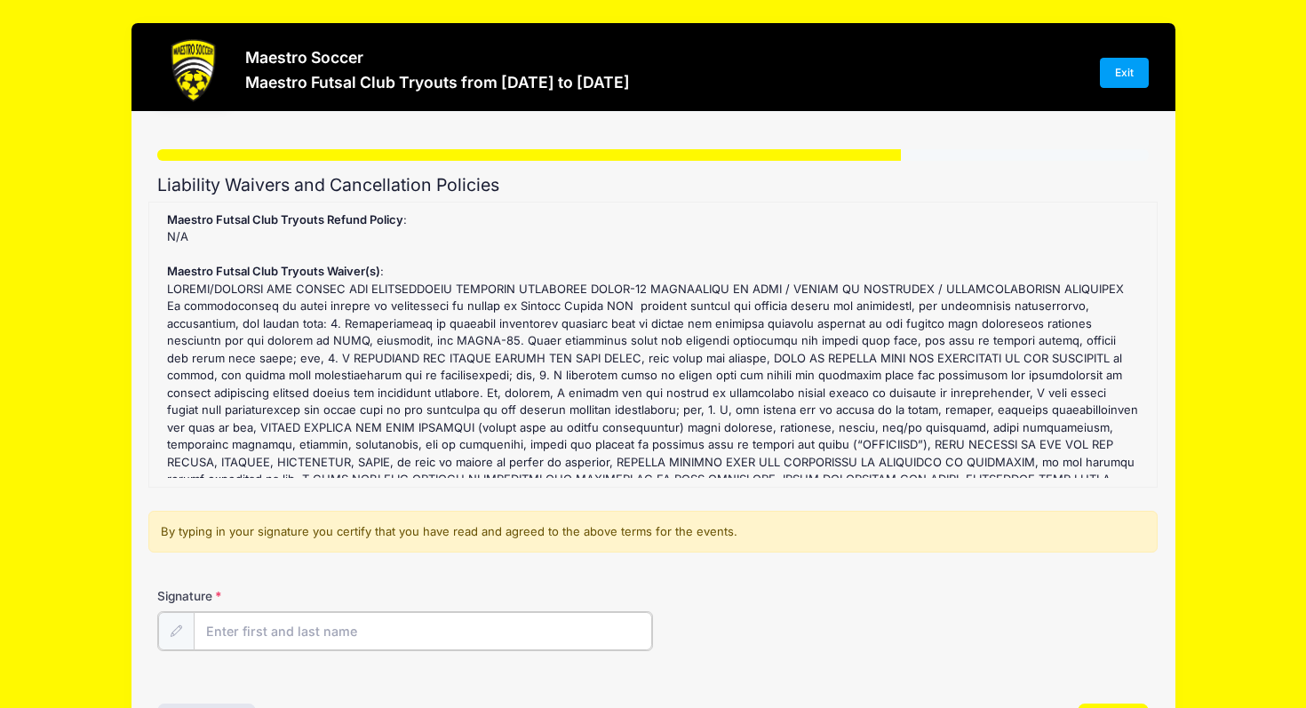
click at [381, 630] on input "Signature" at bounding box center [423, 631] width 459 height 38
click at [396, 634] on input "Signature" at bounding box center [423, 631] width 459 height 38
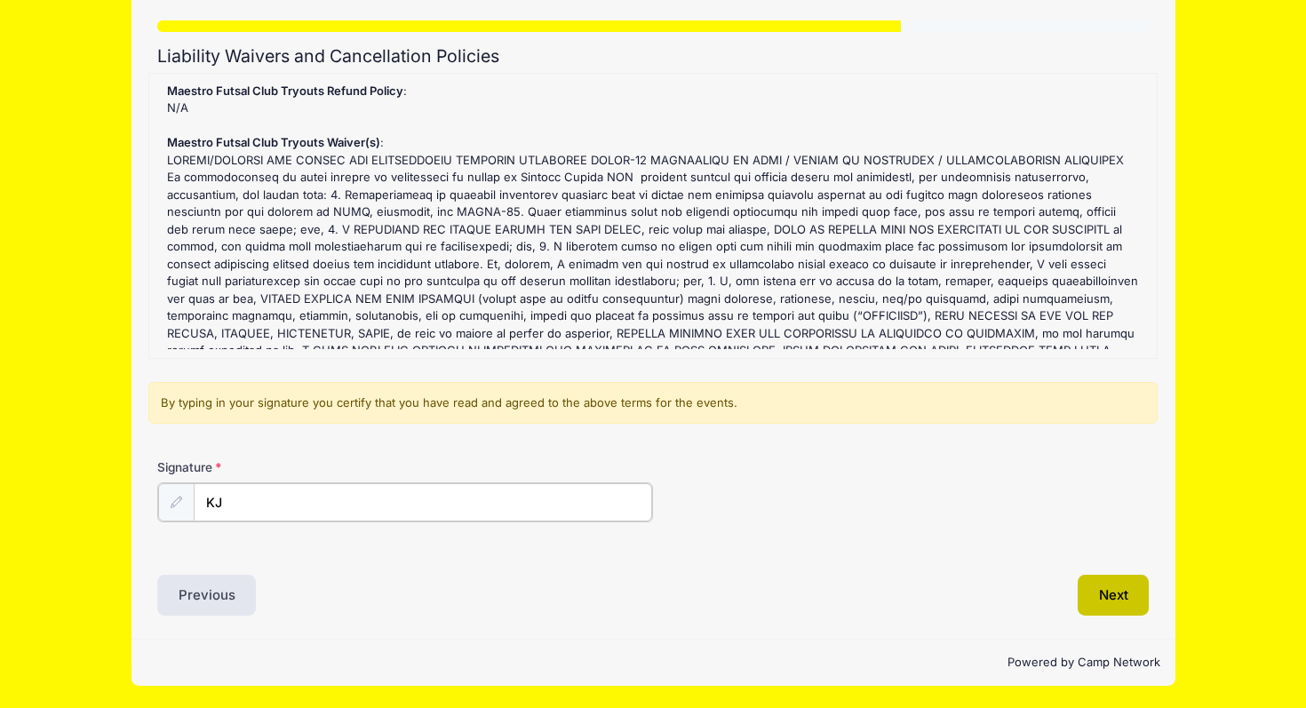
type input "KJ"
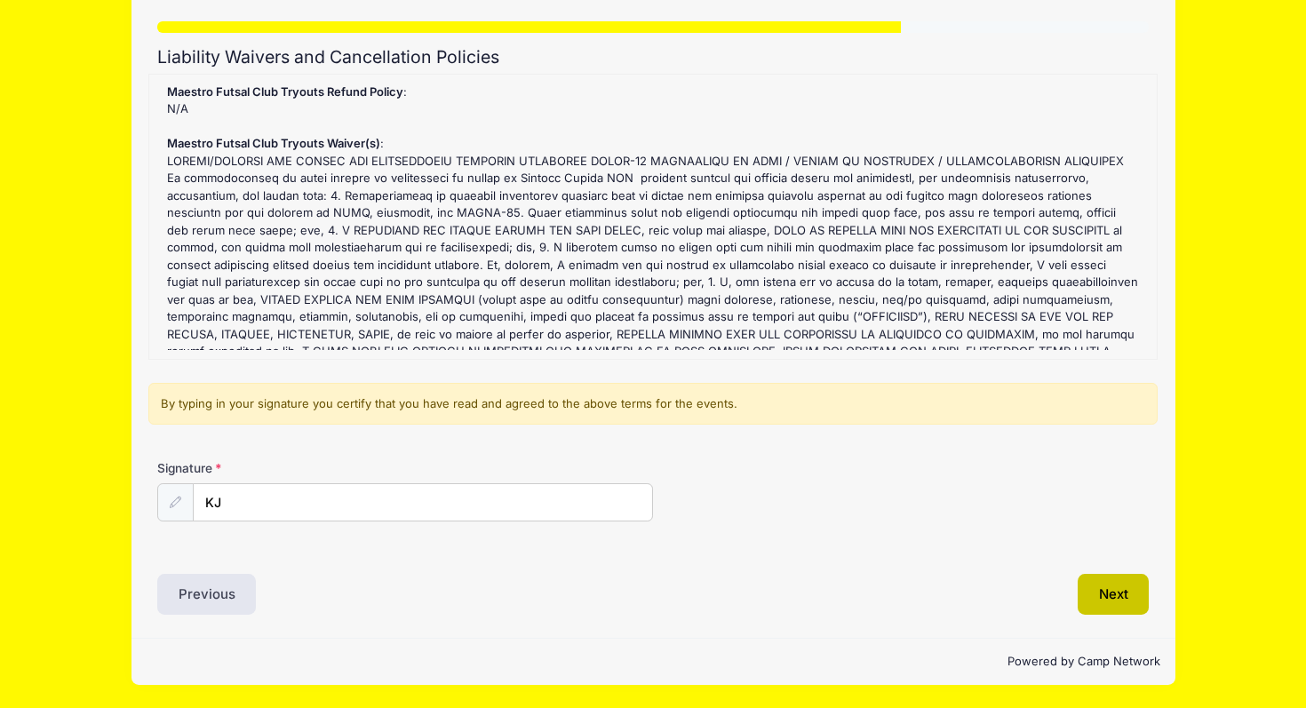
scroll to position [127, 0]
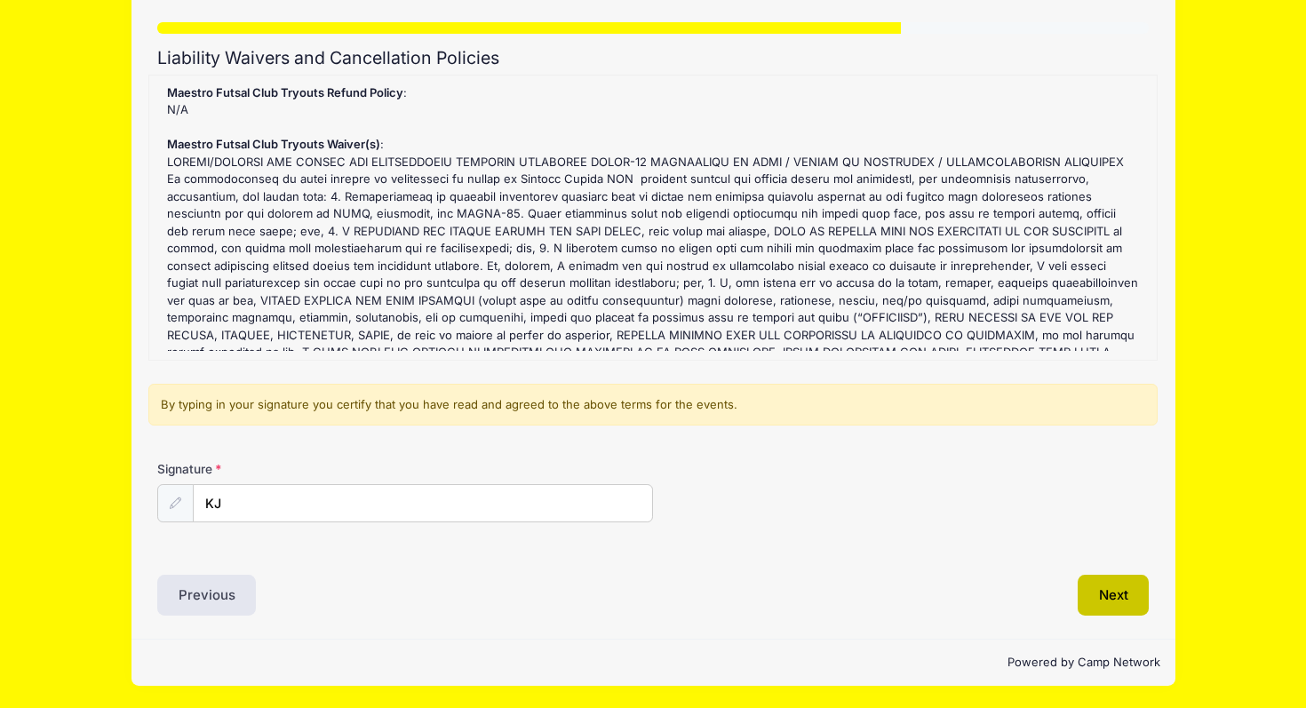
click at [1122, 591] on button "Next" at bounding box center [1114, 595] width 72 height 41
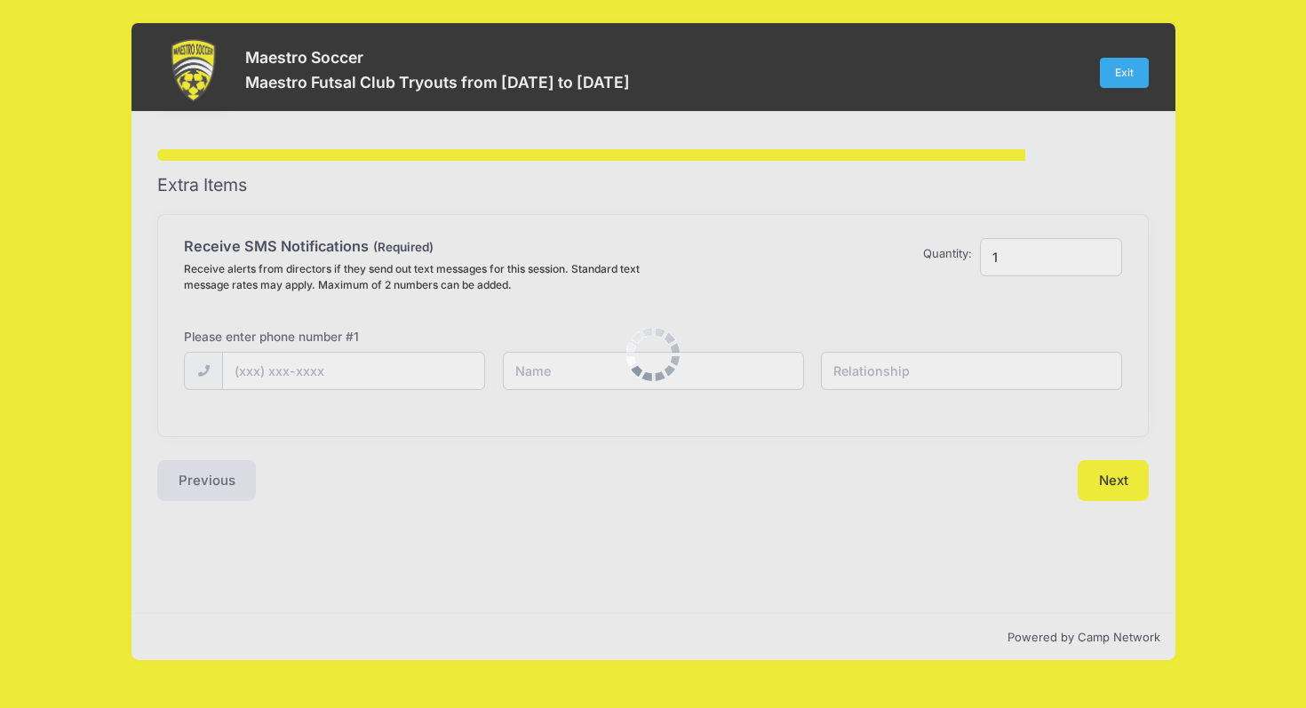
scroll to position [0, 0]
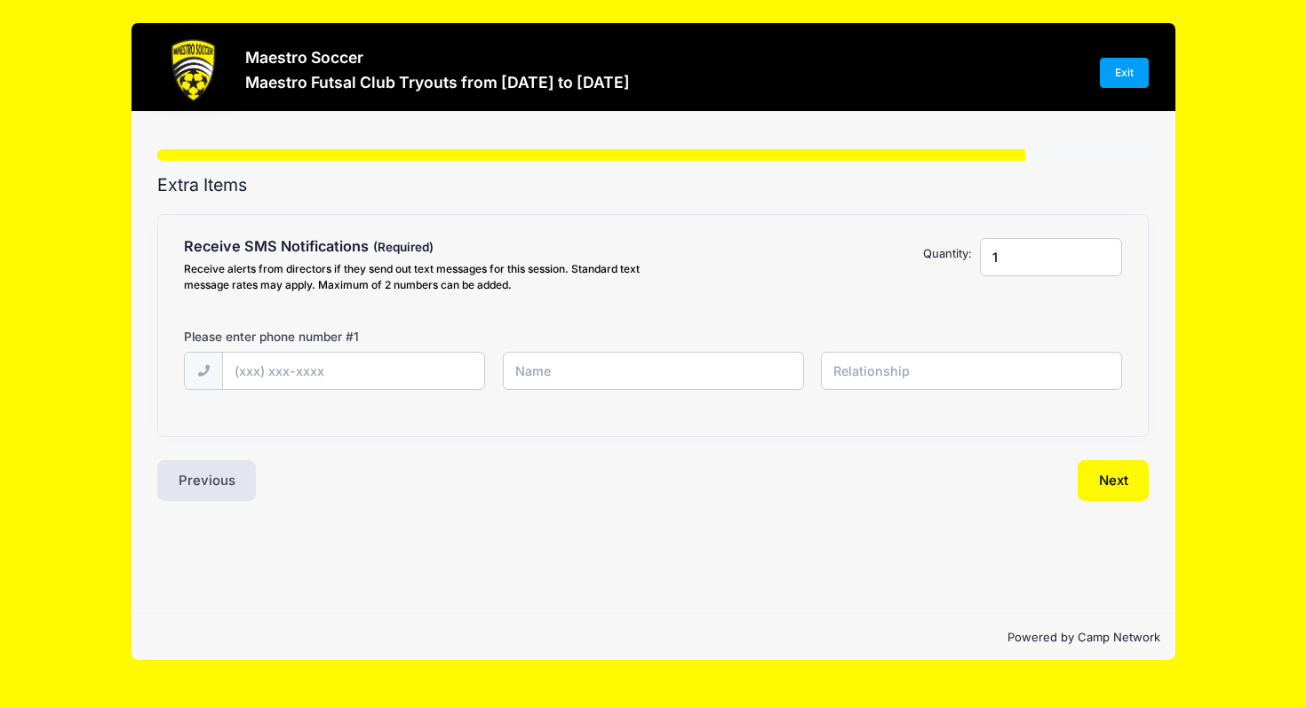
click at [341, 332] on label "Please enter phone number # 1" at bounding box center [271, 337] width 175 height 18
click at [363, 363] on input "text" at bounding box center [353, 372] width 261 height 38
type input "[PHONE_NUMBER]"
type input "[PERSON_NAME] Jafar"
click at [882, 361] on input "text" at bounding box center [971, 371] width 301 height 38
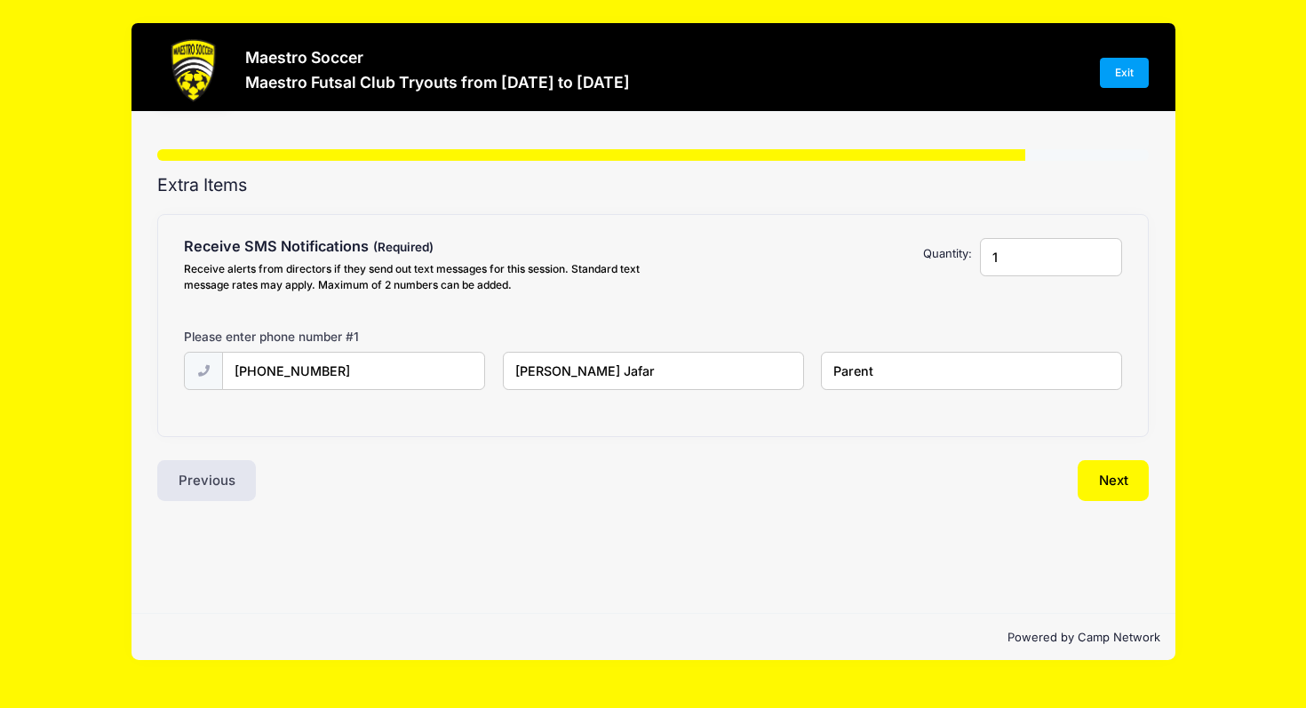
type input "Parent"
click at [1052, 251] on input "1" at bounding box center [1051, 257] width 142 height 38
type input "2"
click at [1105, 255] on input "2" at bounding box center [1051, 257] width 142 height 38
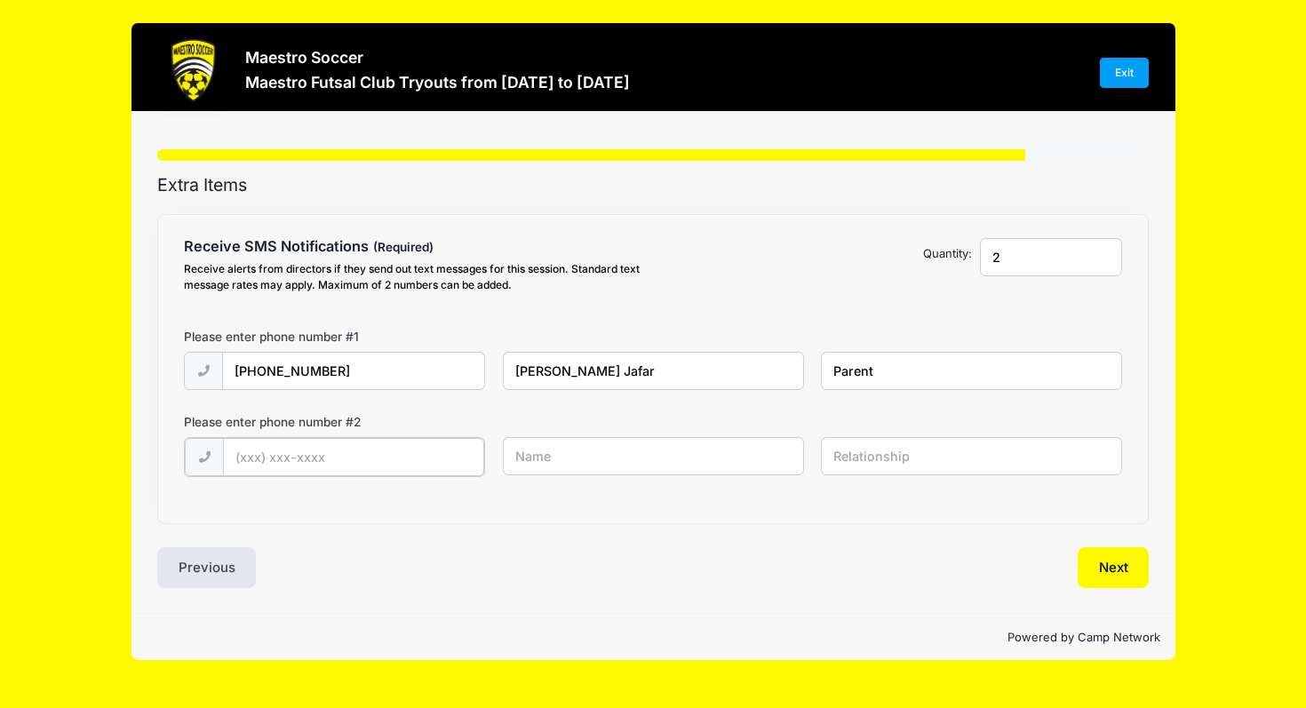
click at [346, 443] on input "text" at bounding box center [353, 457] width 261 height 38
type input "[PHONE_NUMBER]"
click at [614, 452] on input "text" at bounding box center [653, 456] width 301 height 38
type input "[PERSON_NAME]"
click at [921, 459] on input "text" at bounding box center [971, 456] width 301 height 38
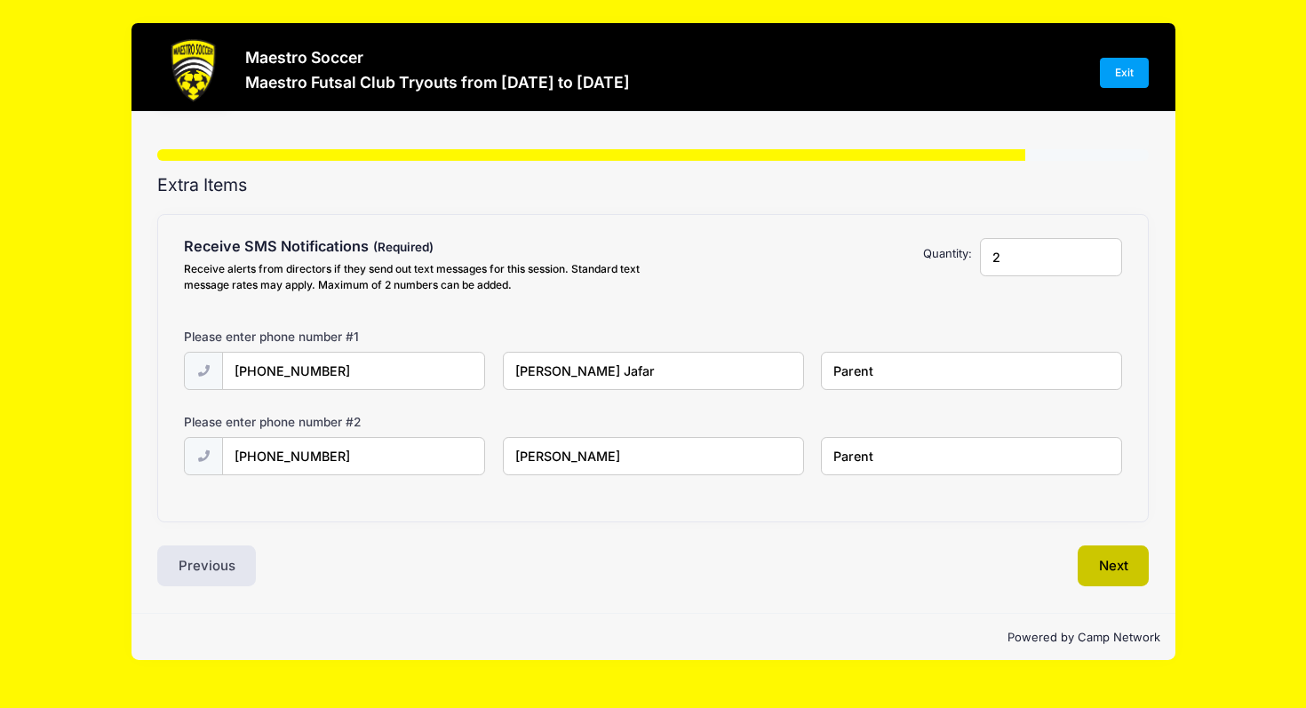
type input "Parent"
click at [1107, 565] on button "Next" at bounding box center [1114, 566] width 72 height 41
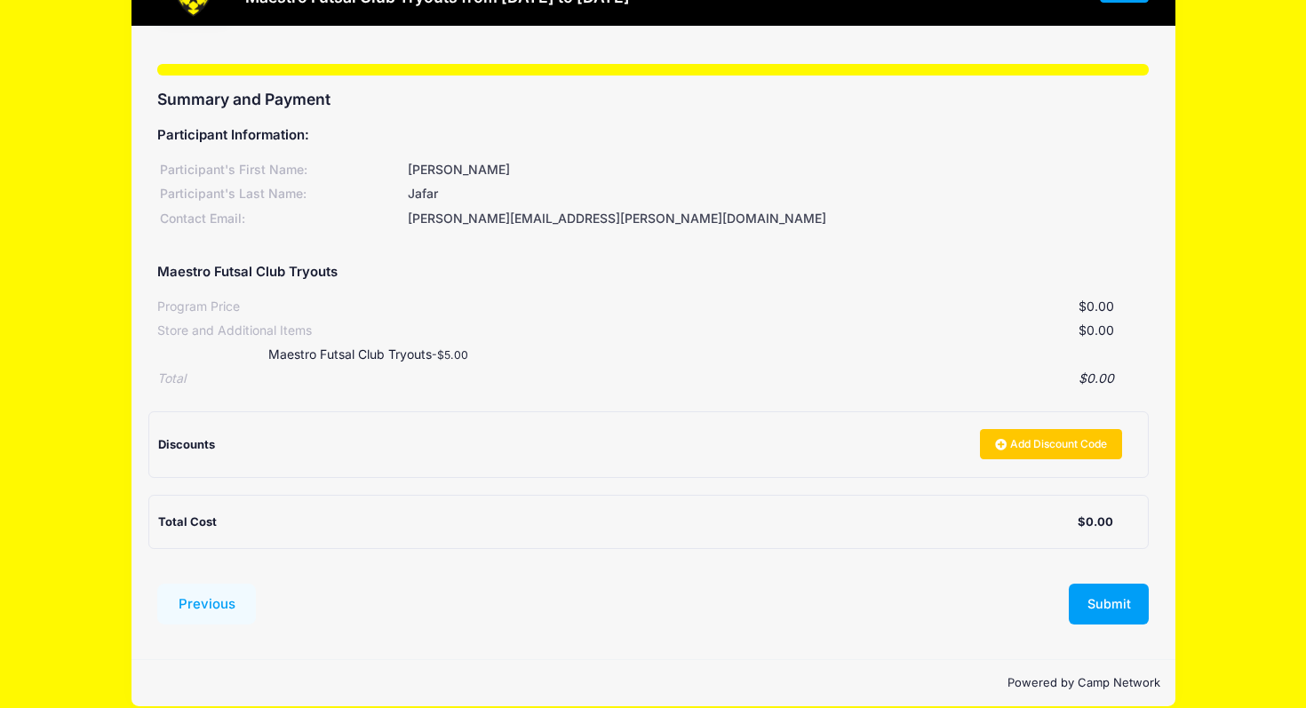
scroll to position [106, 0]
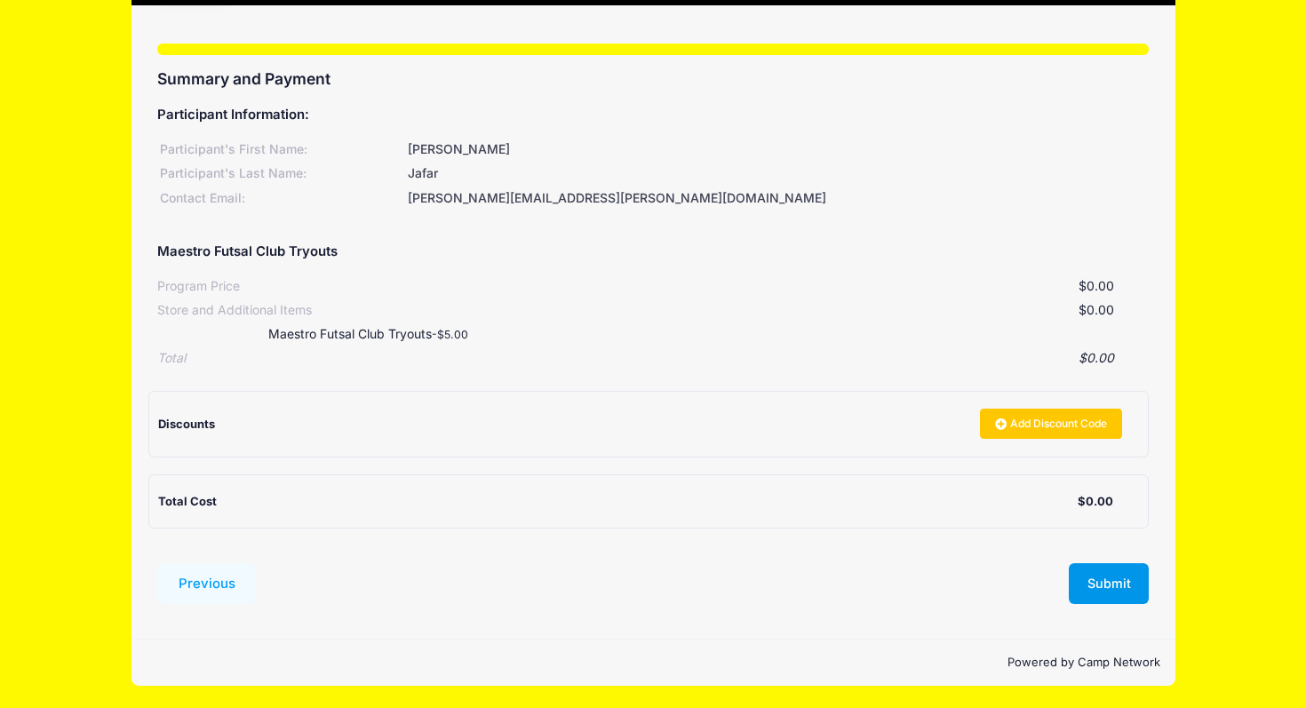
click at [1124, 578] on button "Submit" at bounding box center [1109, 583] width 80 height 41
